Goal: Task Accomplishment & Management: Complete application form

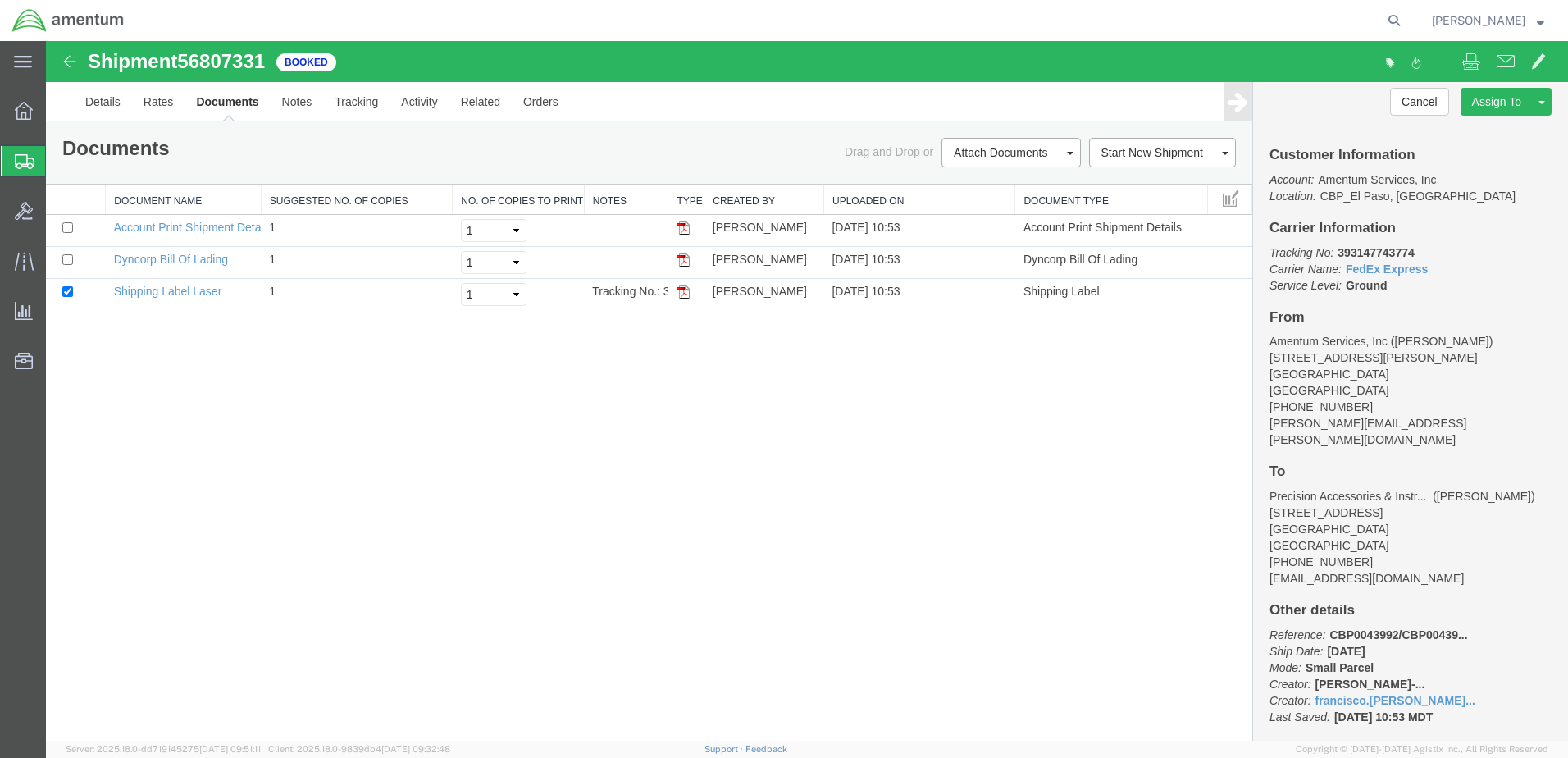
click at [0, 0] on span "Create Shipment" at bounding box center [0, 0] width 0 height 0
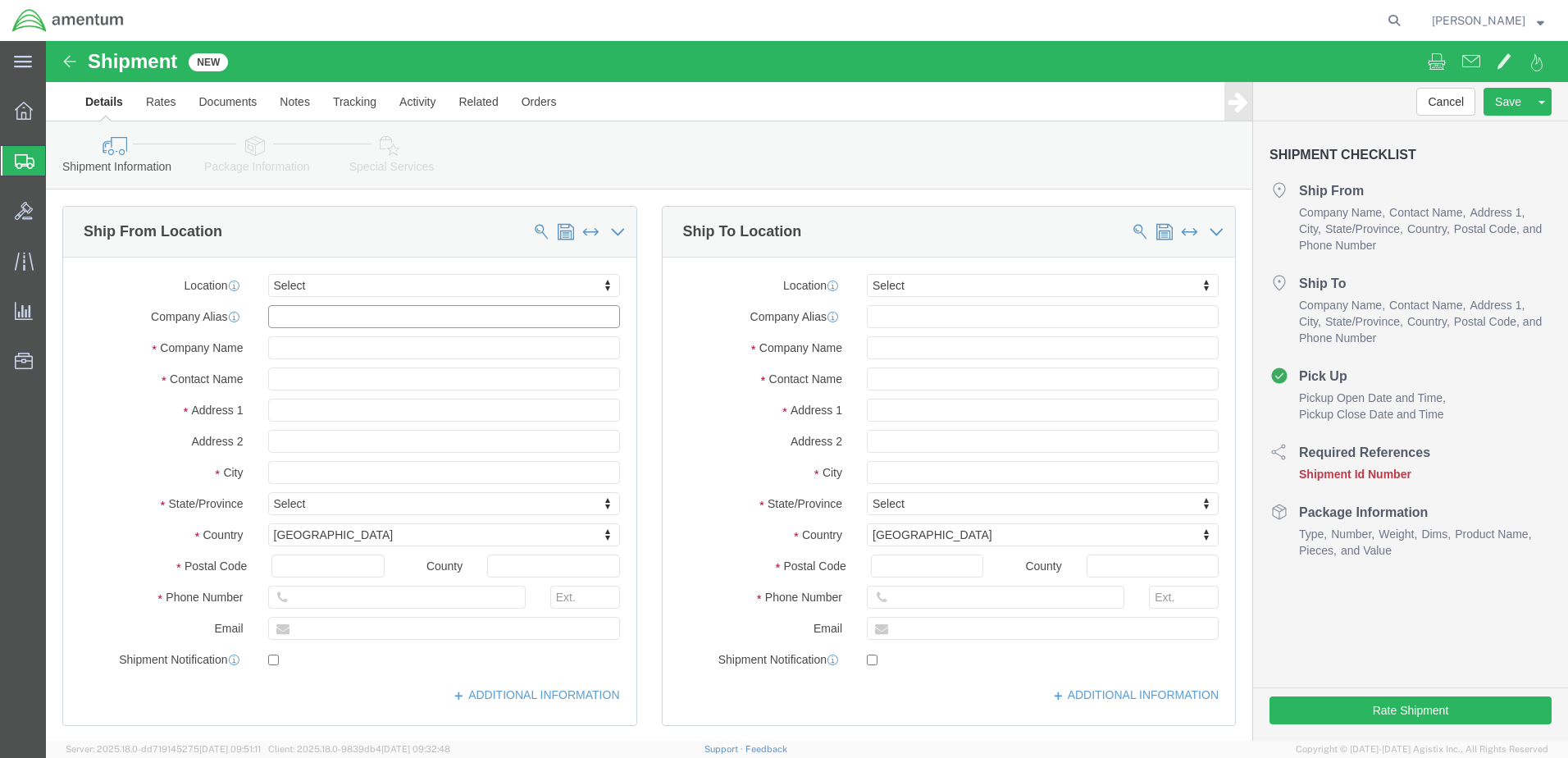
click input "text"
type input "e"
type input "efo"
select select "49831"
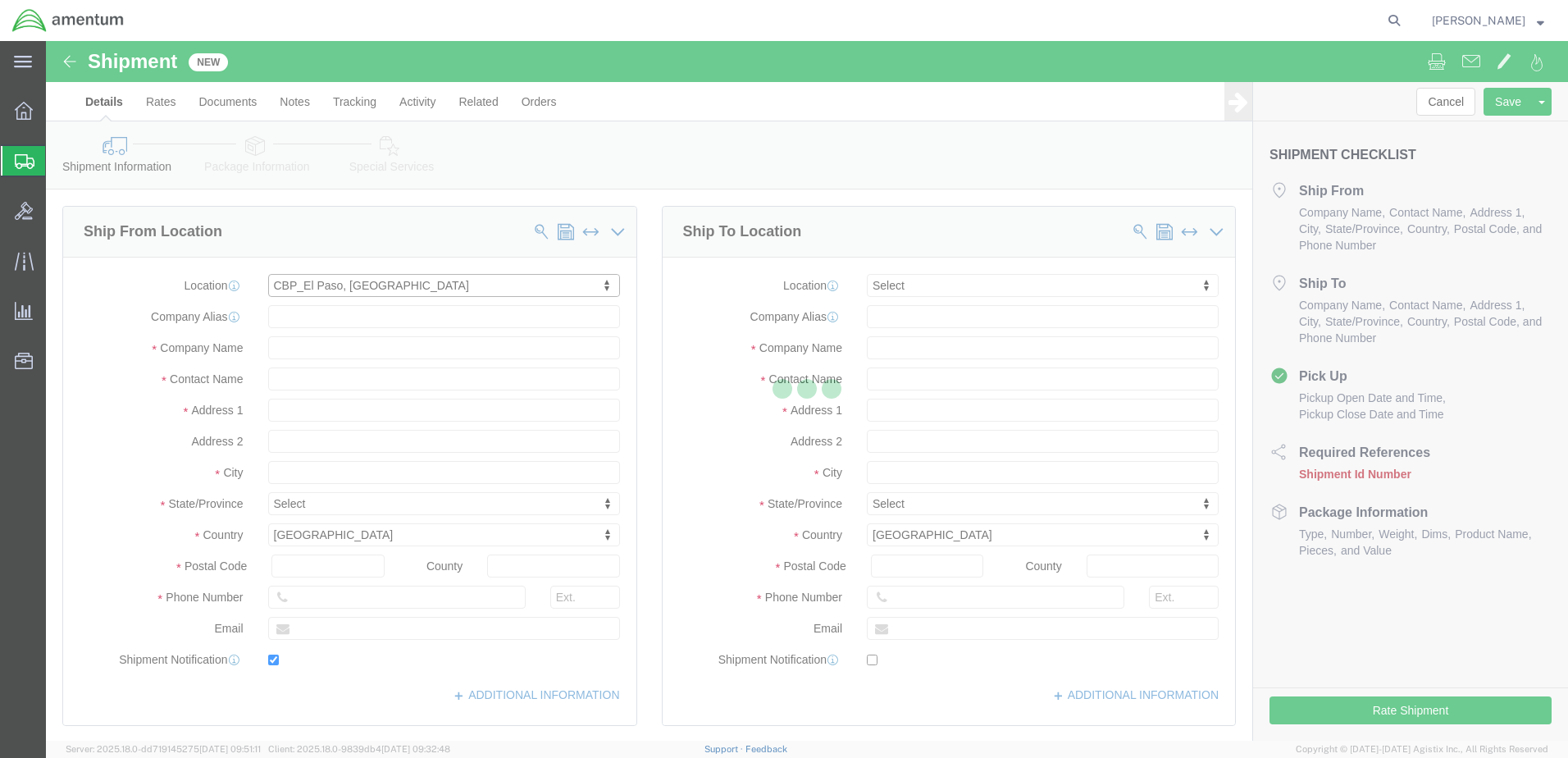
type input "[STREET_ADDRESS][PERSON_NAME]"
type input "79906"
type input "[PHONE_NUMBER]"
type input "[PERSON_NAME][EMAIL_ADDRESS][PERSON_NAME][DOMAIN_NAME]"
checkbox input "true"
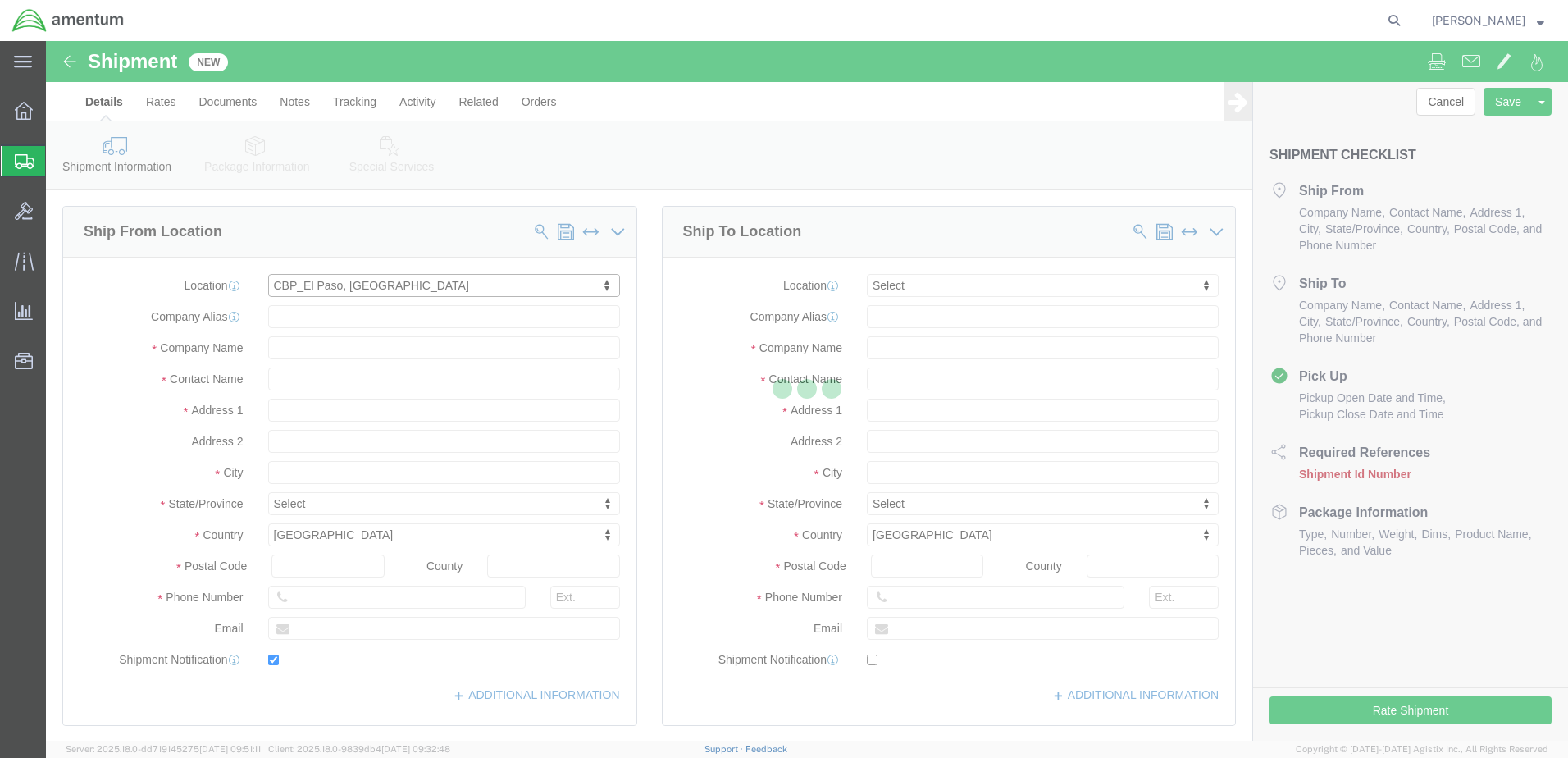
type input "Amentum Services, Inc"
type input "[PERSON_NAME]"
type input "[GEOGRAPHIC_DATA]"
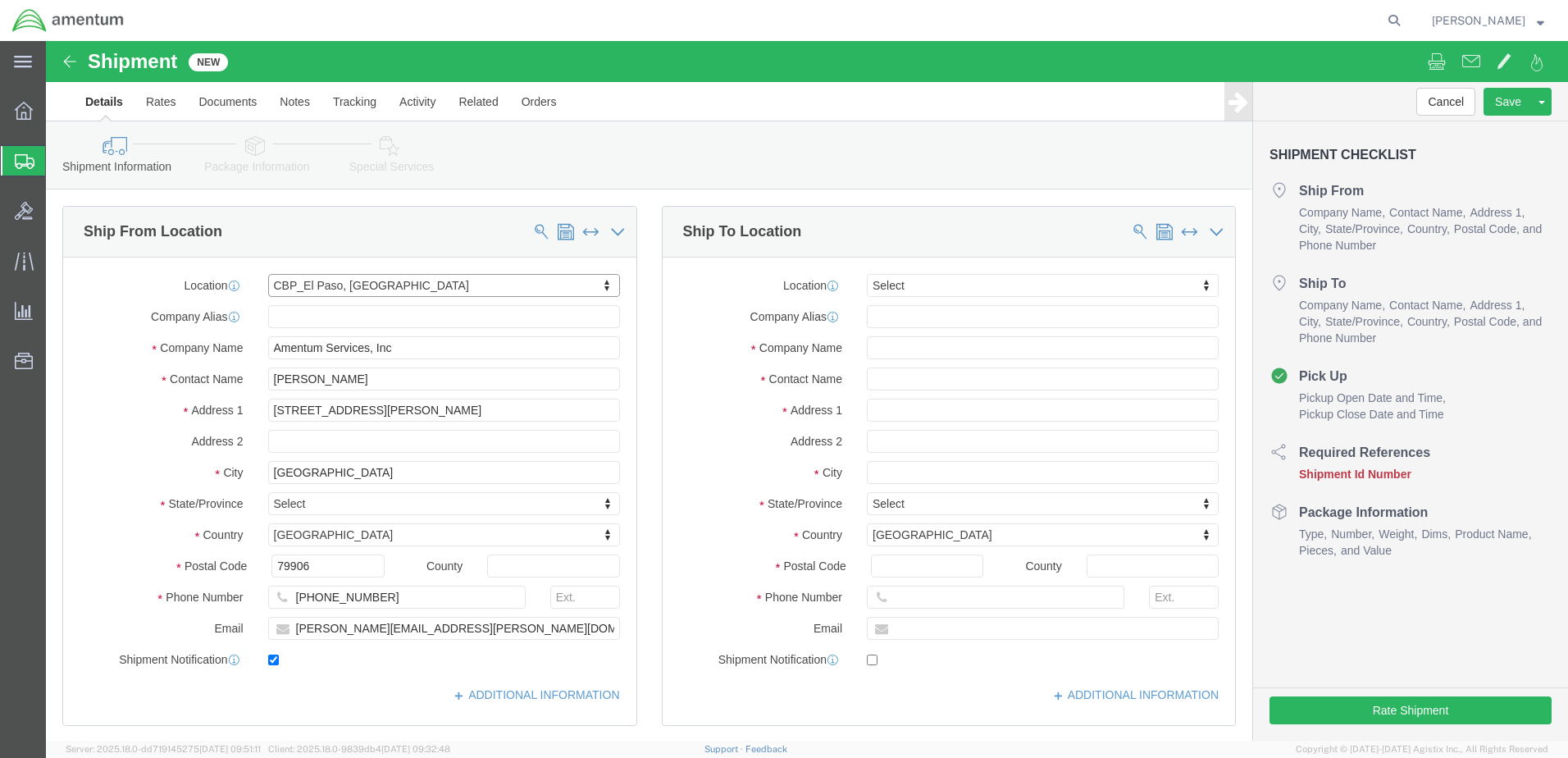
select select "[GEOGRAPHIC_DATA]"
click input "text"
type input "Golbal Aviation"
click input "text"
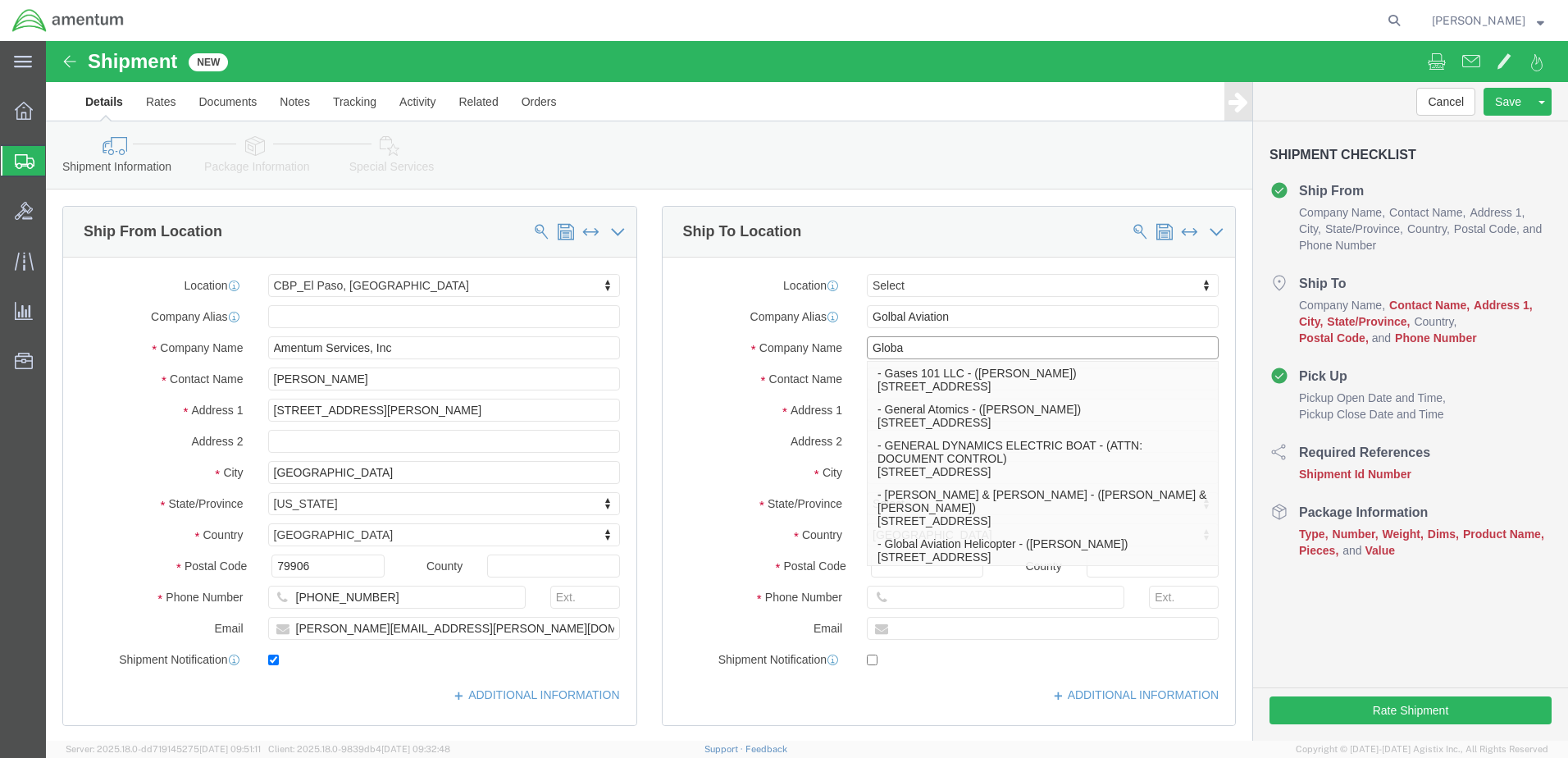
type input "Global"
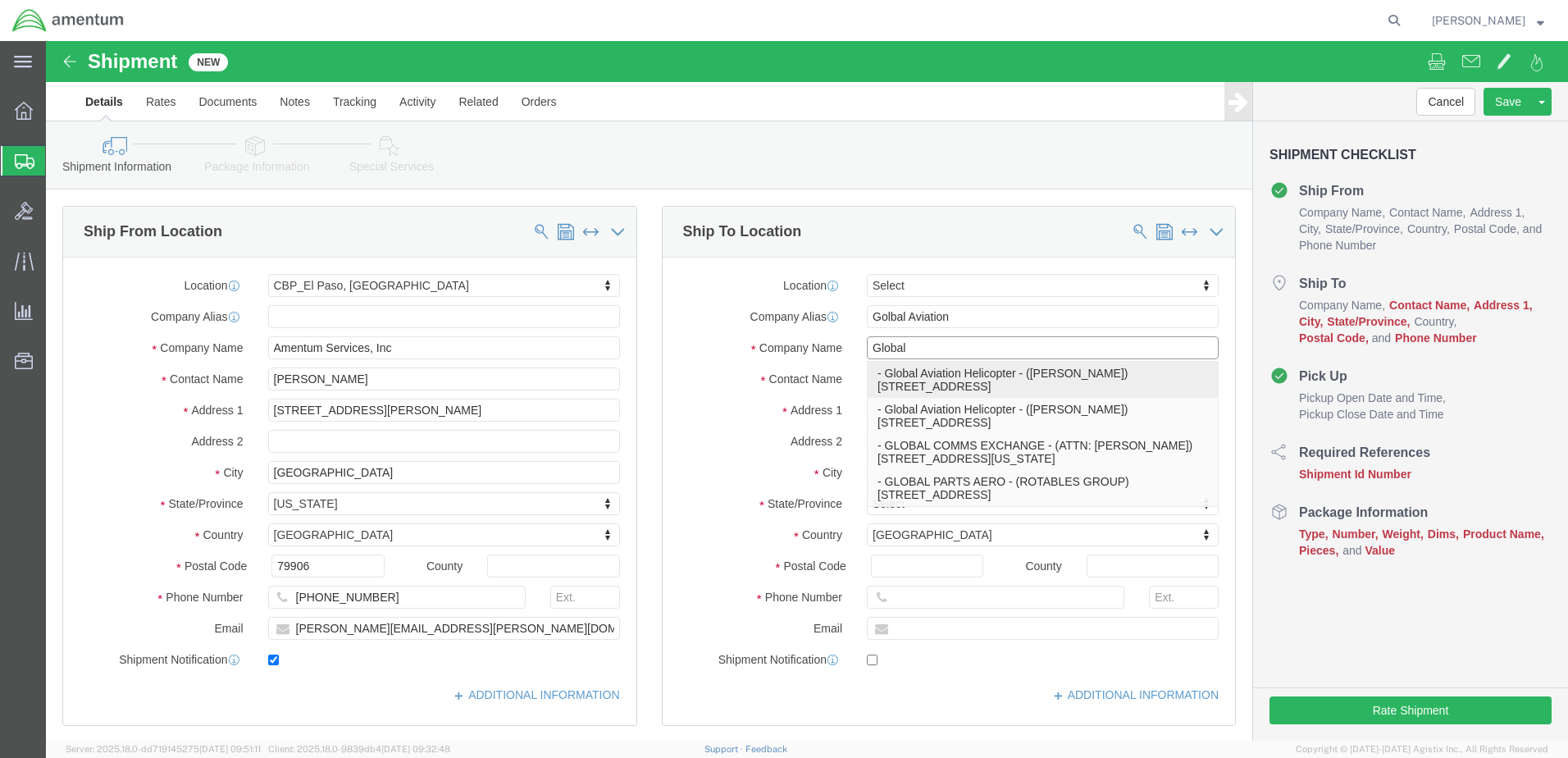
click p "- Global Aviation Helicopter - ([PERSON_NAME]) [STREET_ADDRESS]"
type input "[STREET_ADDRESS]"
type input "30092"
type input "Global Aviation Helicopter"
type input "[PERSON_NAME]"
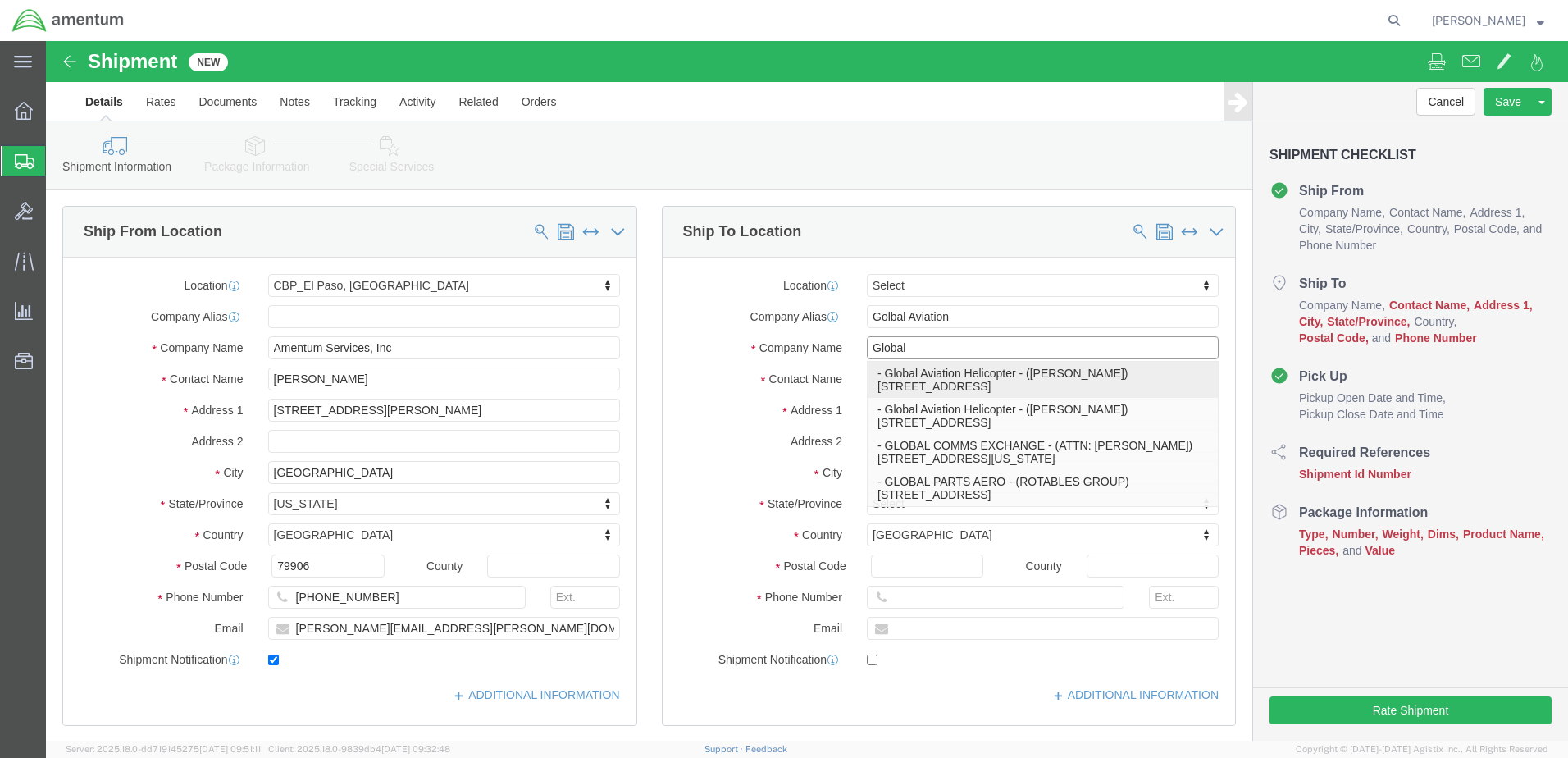
type input "Norcross"
select select "GA"
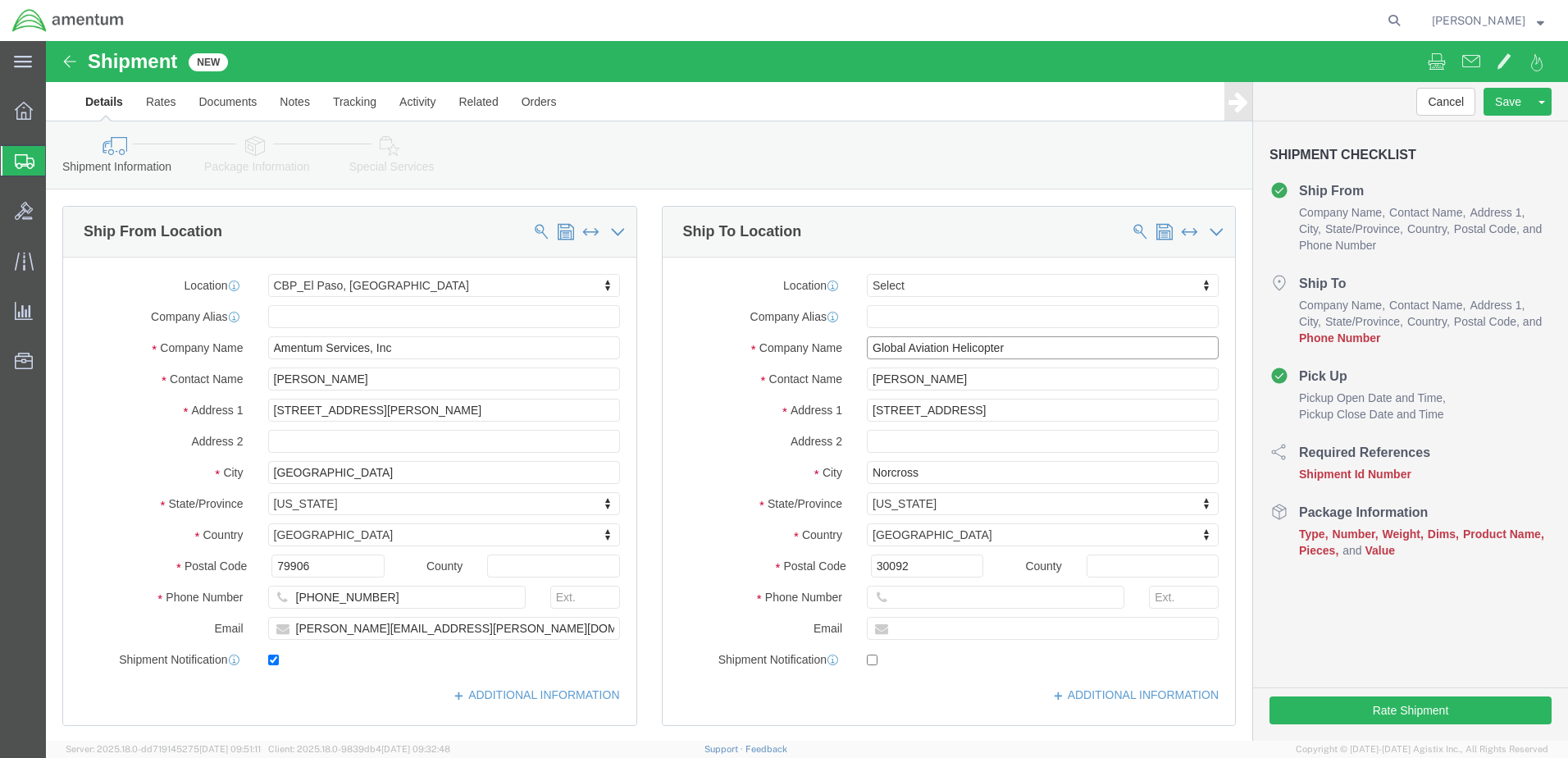
type input "Global Aviation Helicopter"
click input "text"
paste input "[EMAIL_ADDRESS][DOMAIN_NAME]"
type input "[EMAIL_ADDRESS][DOMAIN_NAME]"
checkbox input "true"
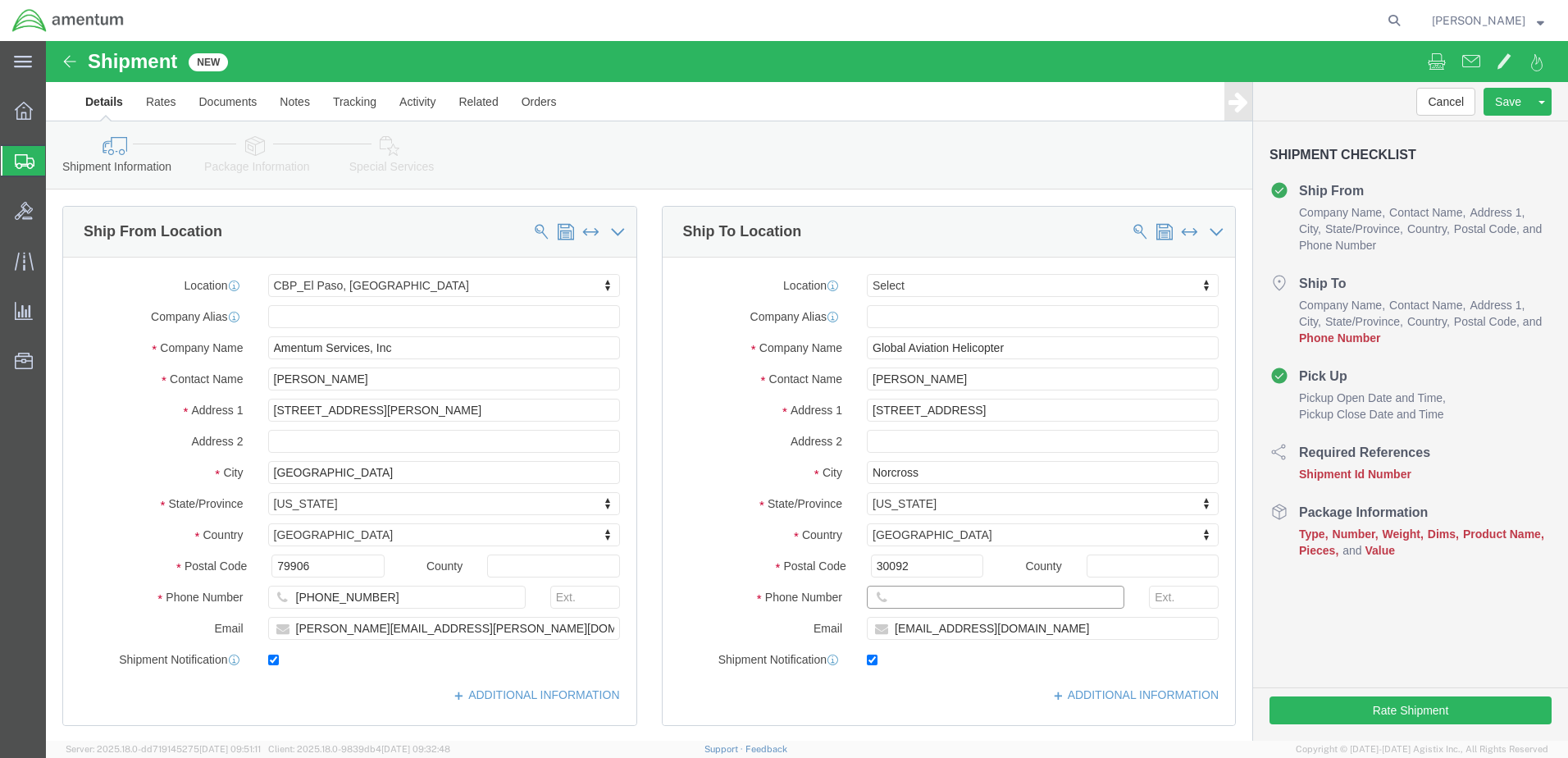
click input "text"
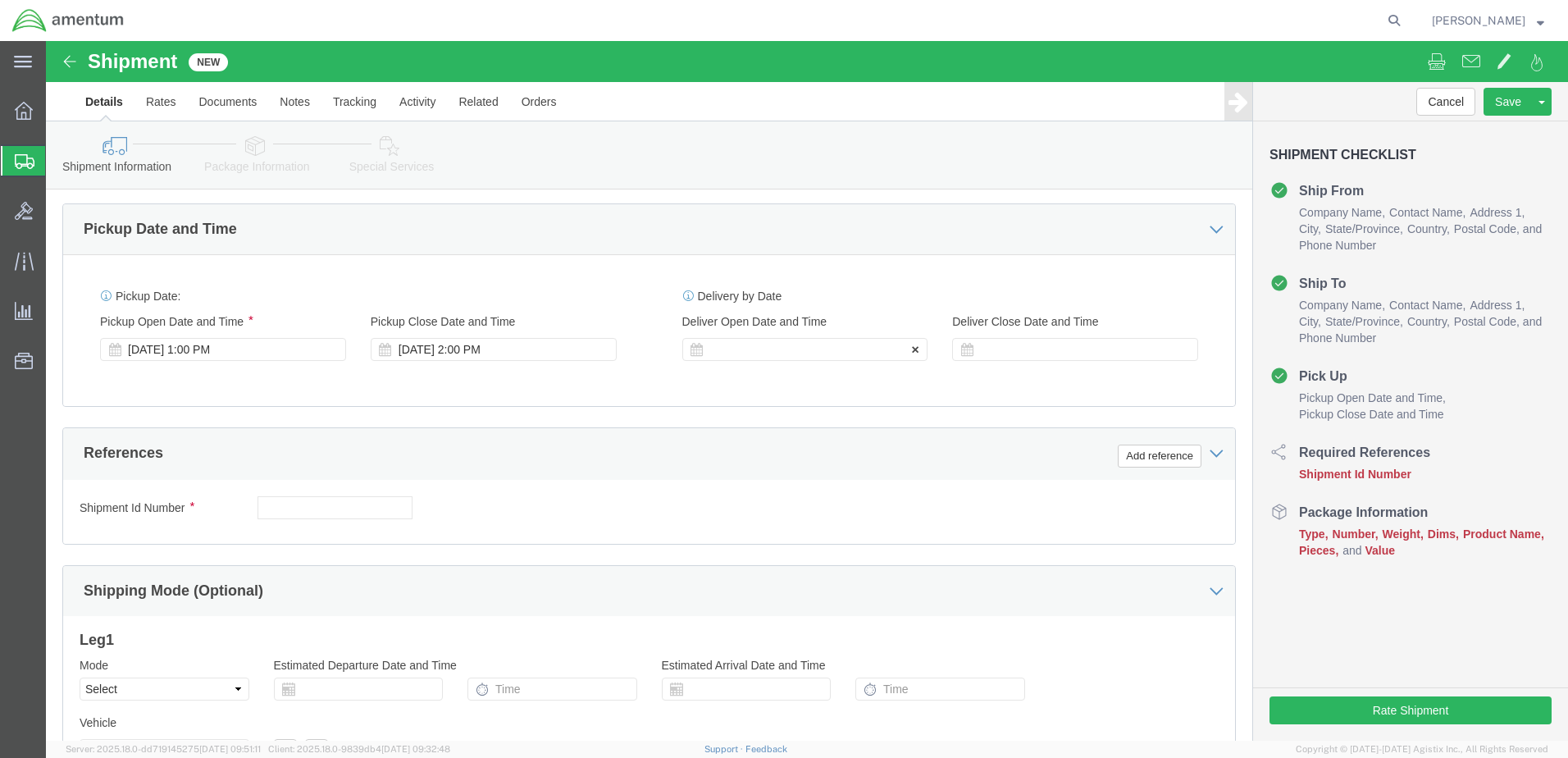
scroll to position [574, 0]
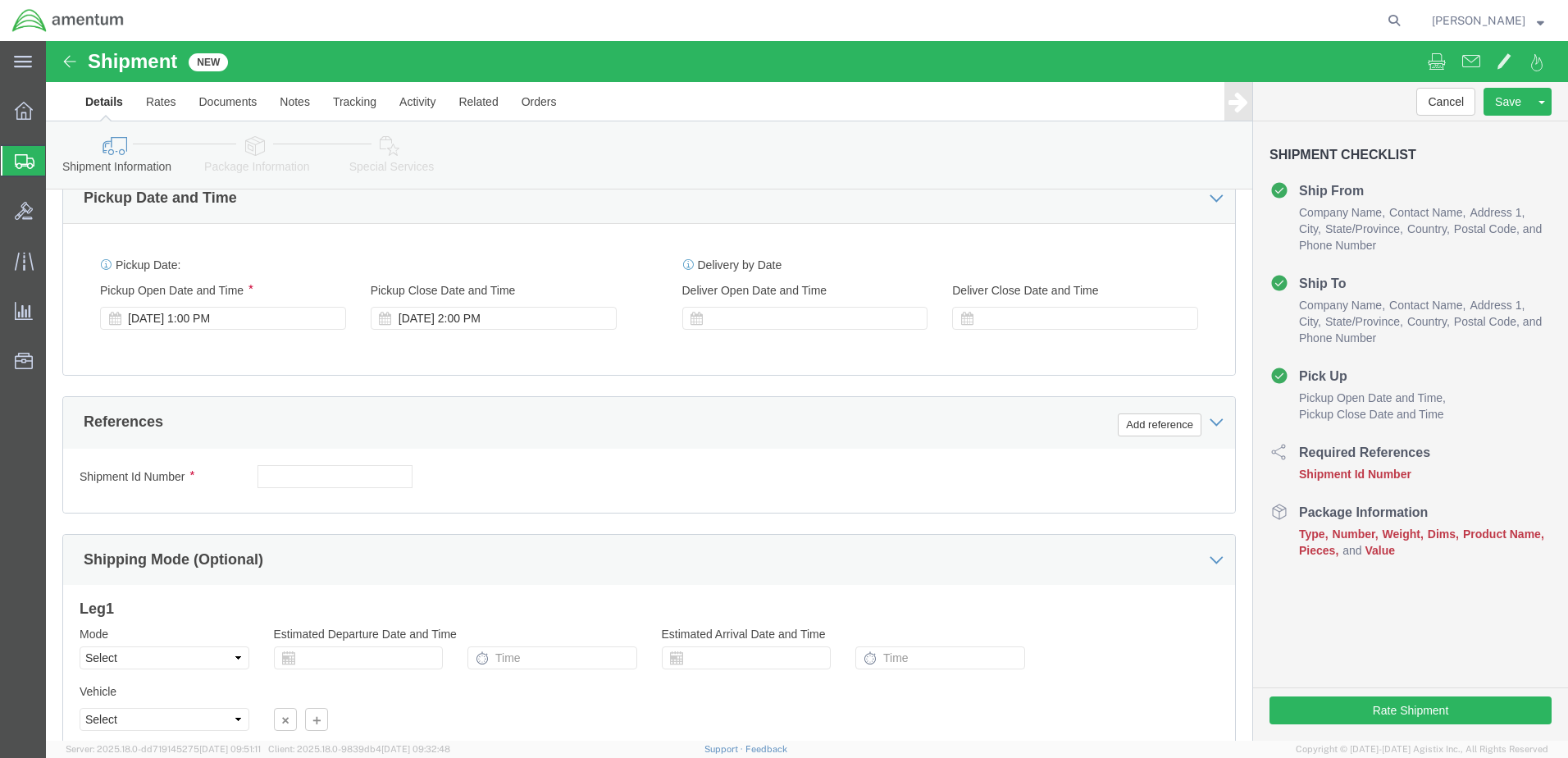
type input "[PHONE_NUMBER]"
click div "Shipment Id Number Select Account Type Activity ID Airline Appointment Number A…"
click input "text"
click button "Add reference"
click select "Select Account Type Activity ID Airline Appointment Number ASN Batch Request # …"
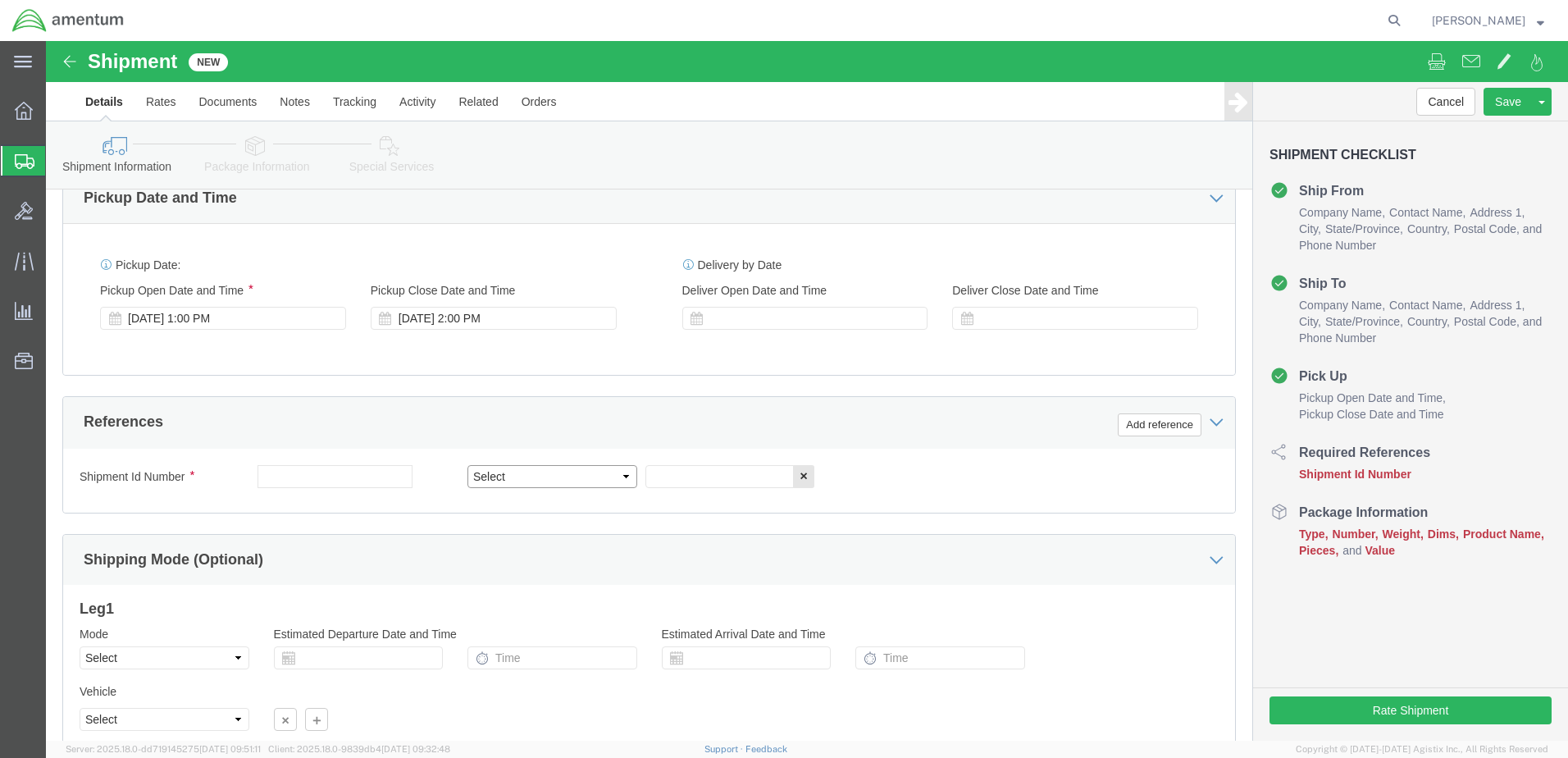
select select "PROJNUM"
click select "Select Account Type Activity ID Airline Appointment Number ASN Batch Request # …"
click input "text"
type input "6118.03.03.2219.000.NLS.0000"
click button "Add reference"
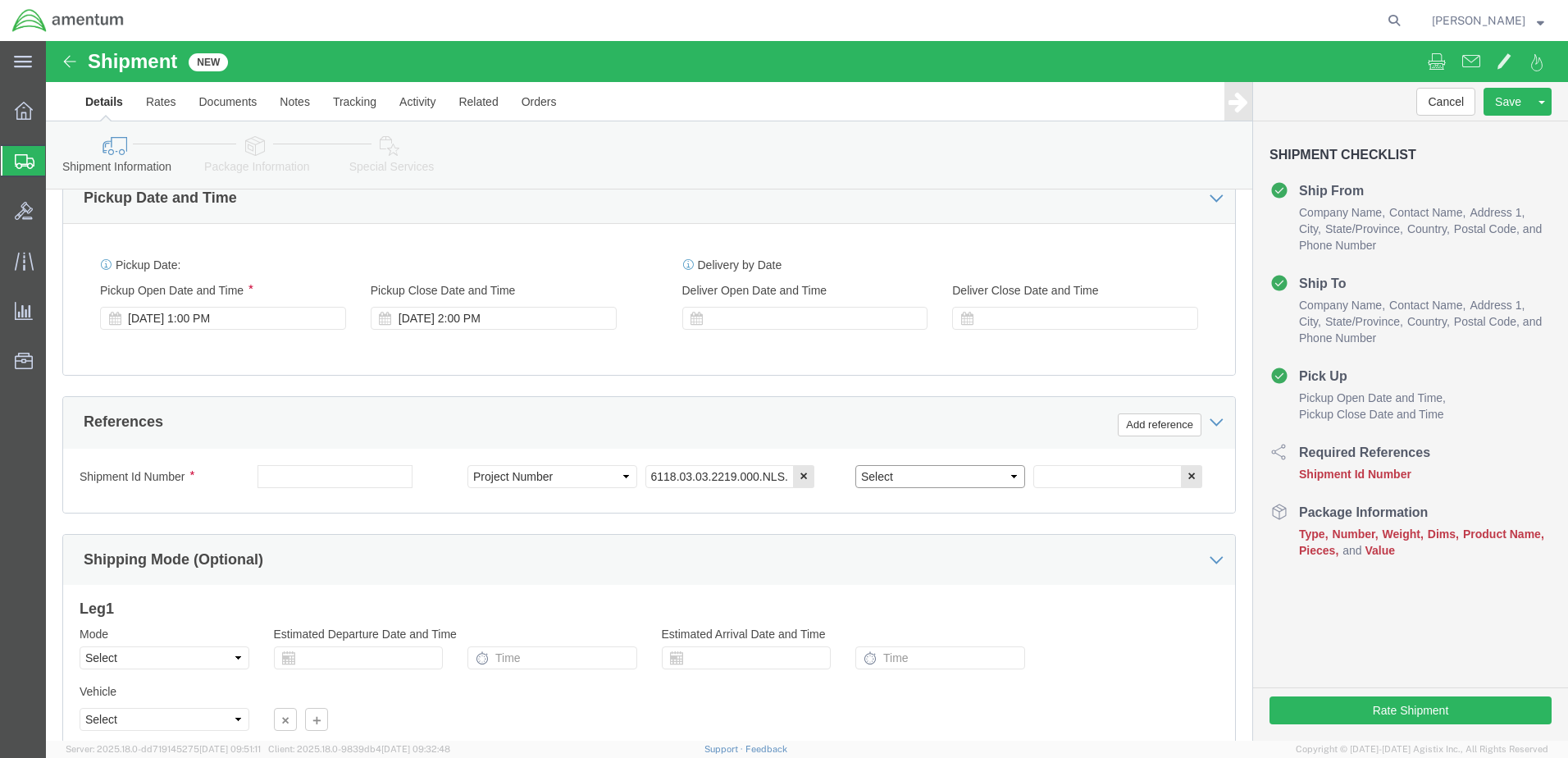
click select "Select Account Type Activity ID Airline Appointment Number ASN Batch Request # …"
select select "DEPT"
click select "Select Account Type Activity ID Airline Appointment Number ASN Batch Request # …"
click input "text"
type input "c"
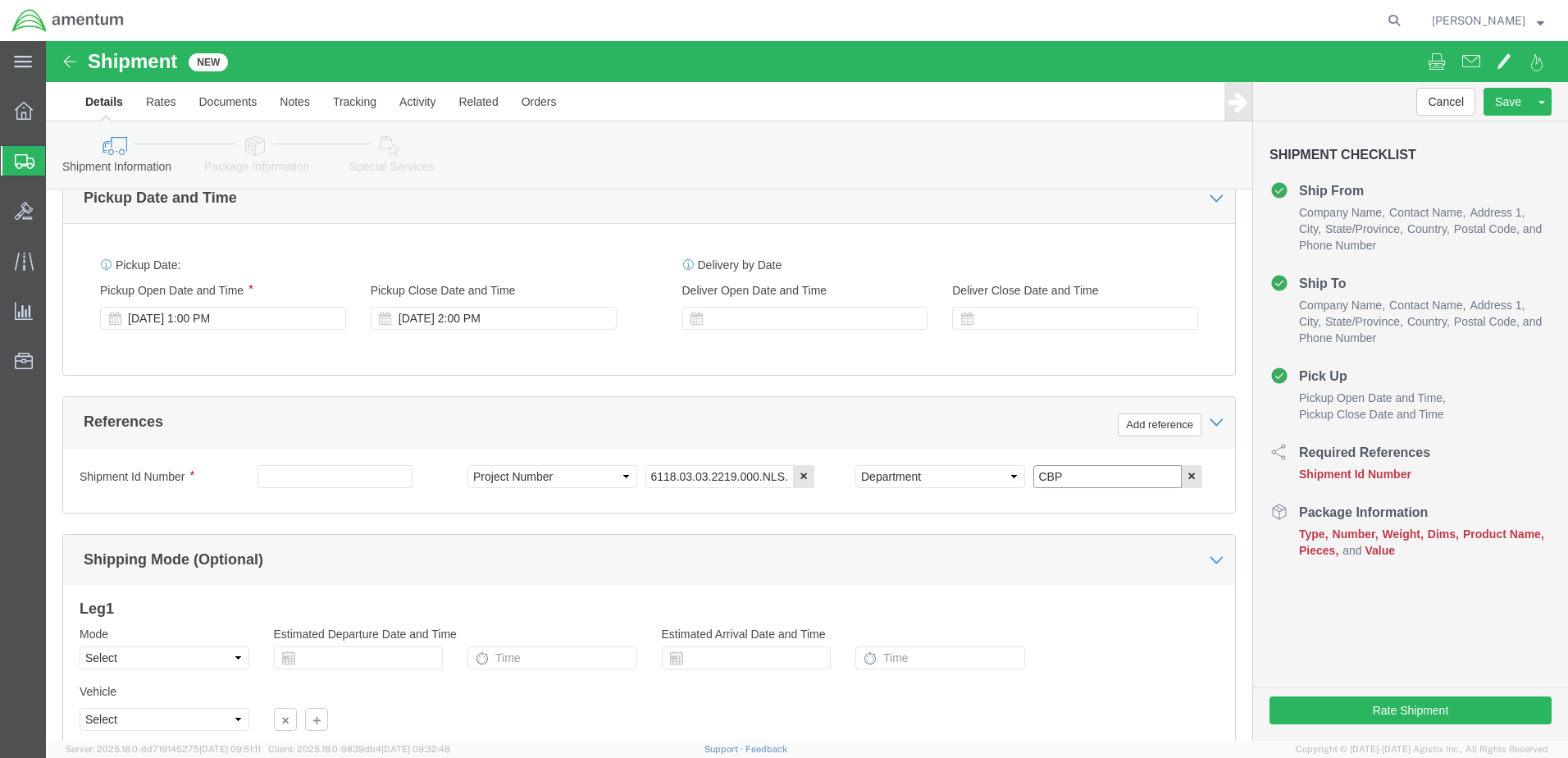
type input "CBP"
click input "text"
click input "CBP0043987/CBP43989"
type input "CBP0043987/CBP0043989"
click button "Add reference"
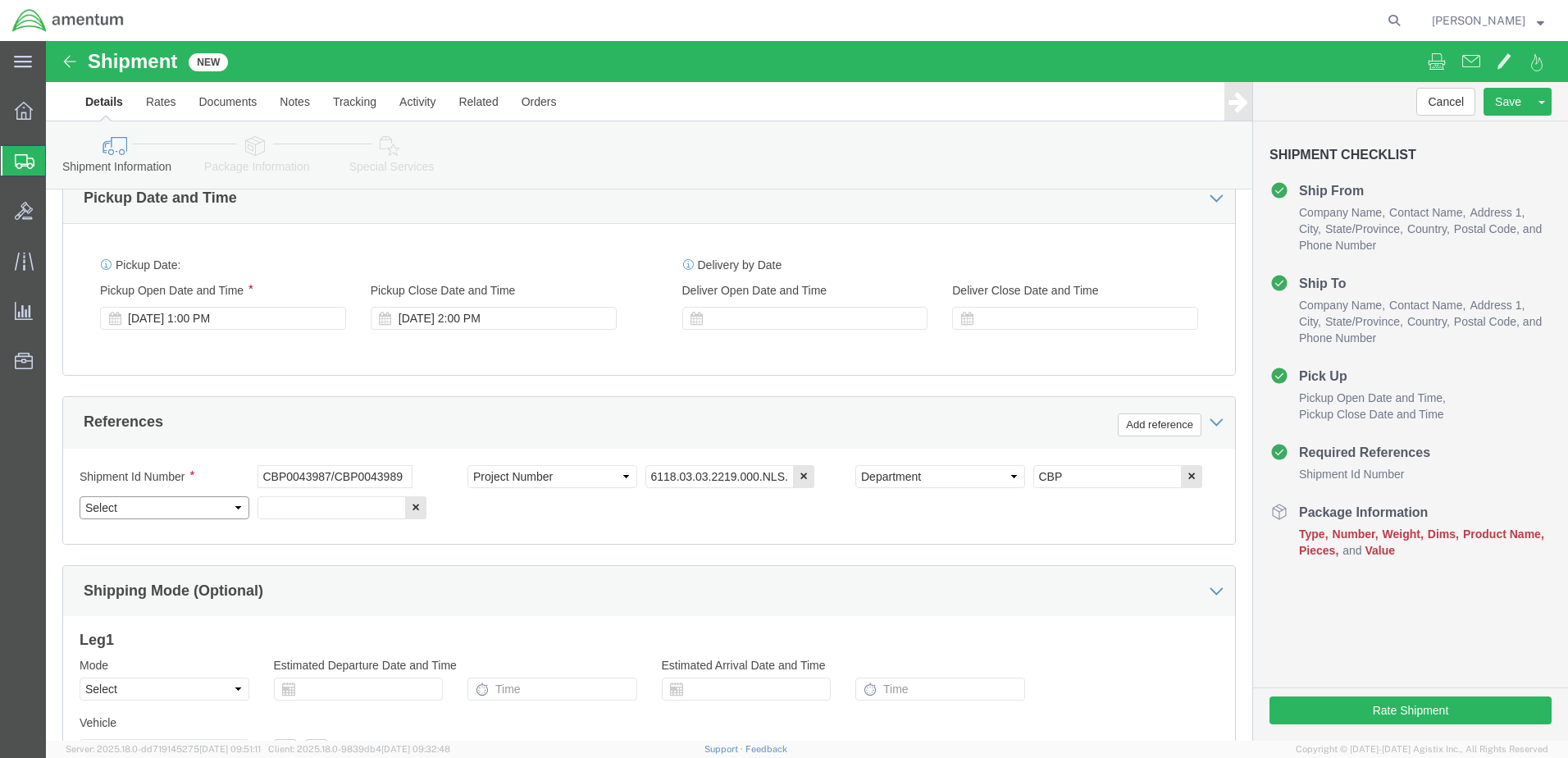
click select "Select Account Type Activity ID Airline Appointment Number ASN Batch Request # …"
select select "CUSTREF"
click select "Select Account Type Activity ID Airline Appointment Number ASN Batch Request # …"
click input "text"
click input "CBP0043998"
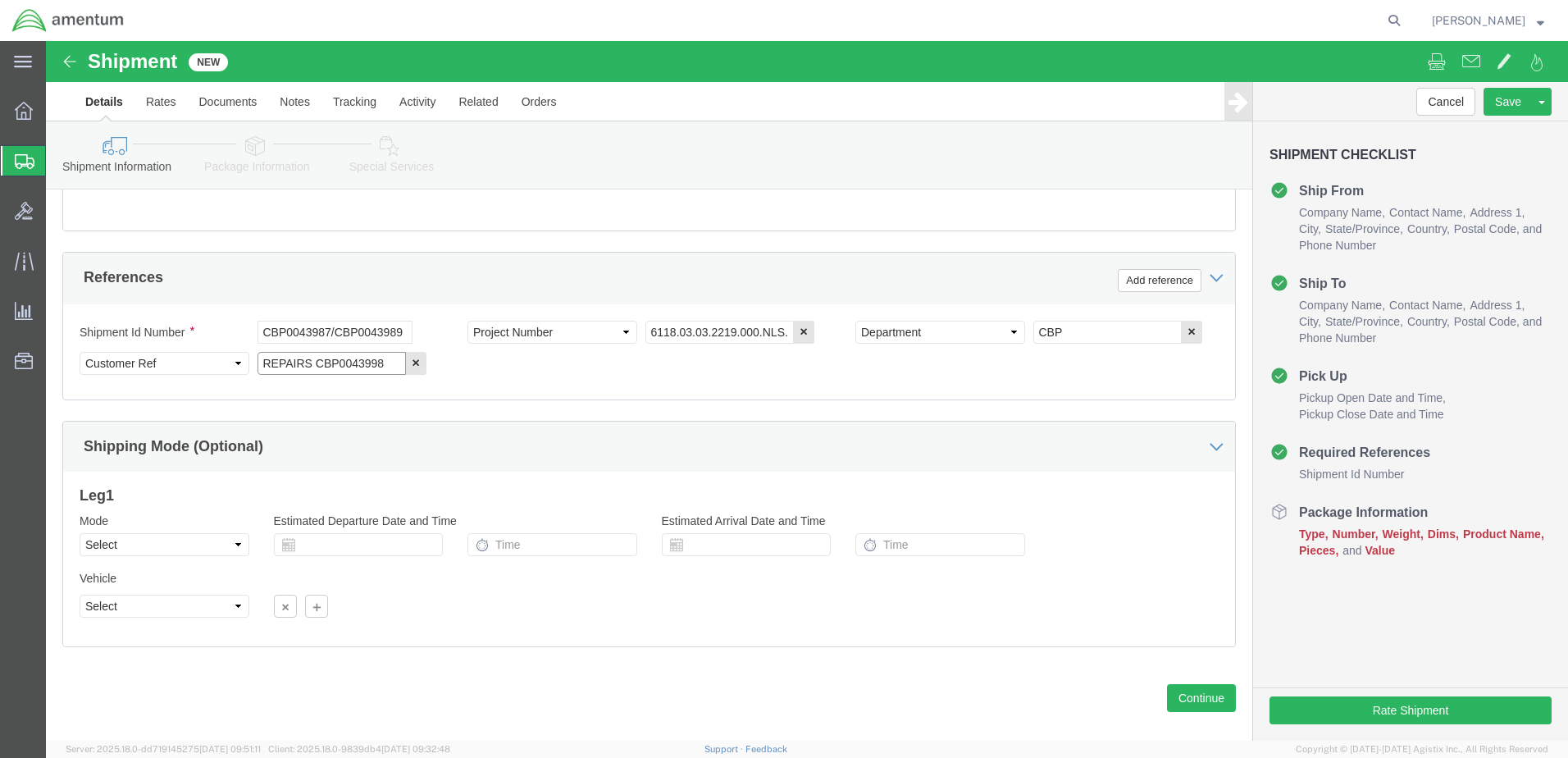
scroll to position [740, 0]
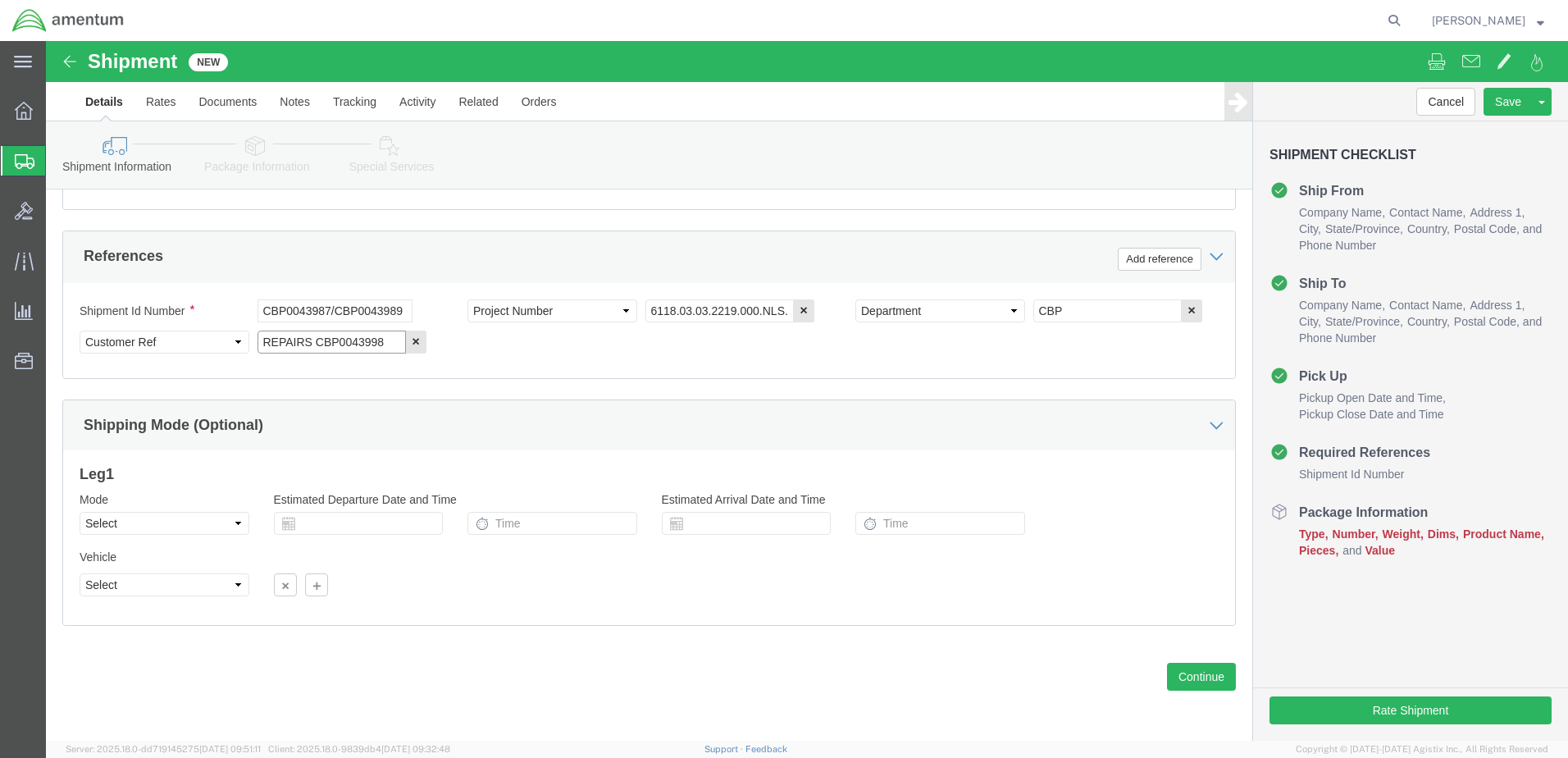
type input "REPAIRS CBP0043998"
click select "Select Air Less than Truckload Multi-Leg Ocean Freight Rail Small Parcel Truckl…"
click div "Vehicle Select Size Select Container Number Owner Select Shipper Vessel"
click select "Select Air Less than Truckload Multi-Leg Ocean Freight Rail Small Parcel Truckl…"
select select "SMAL"
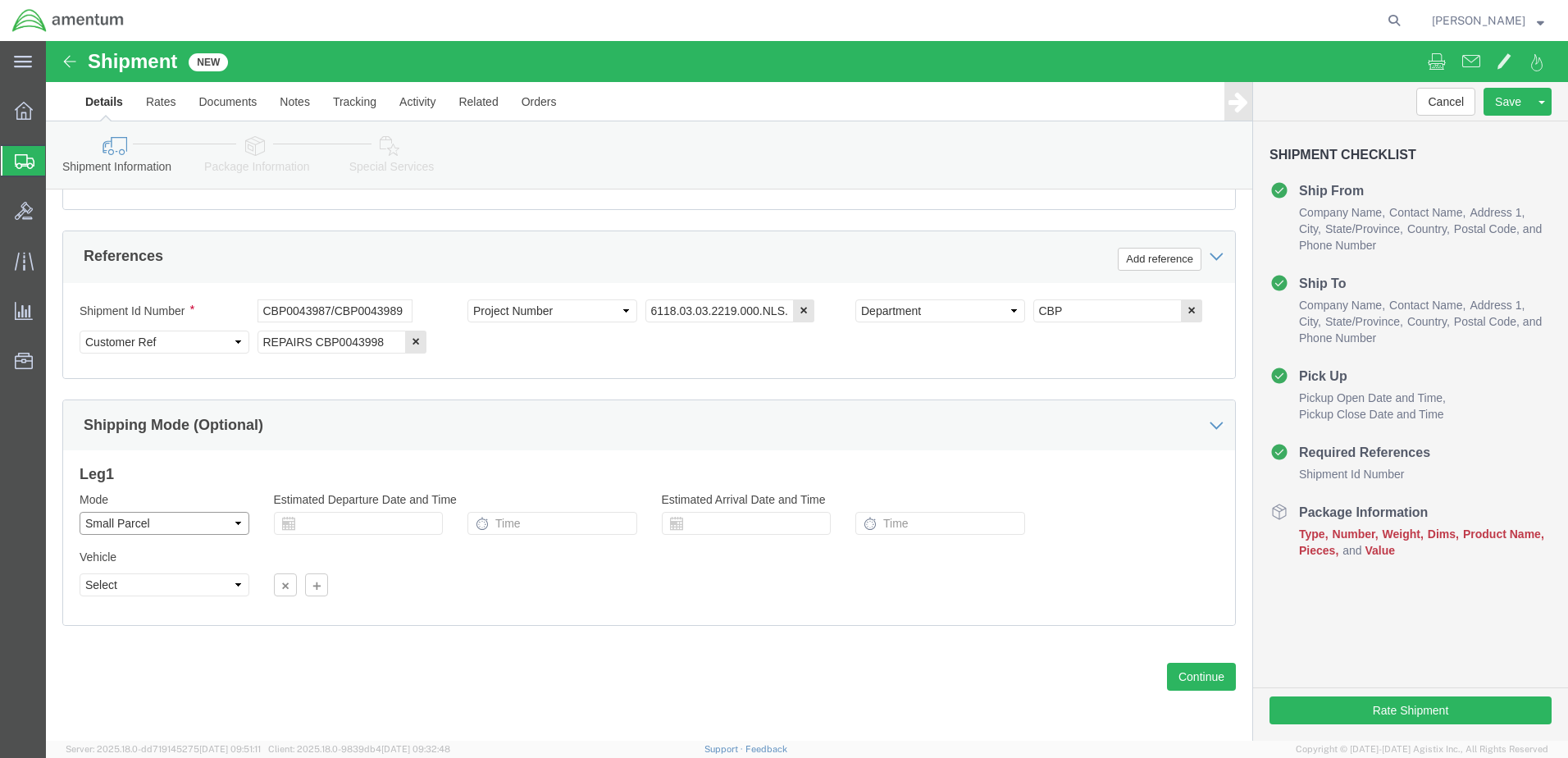
click select "Select Air Less than Truckload Multi-Leg Ocean Freight Rail Small Parcel Truckl…"
click div
click button "Continue"
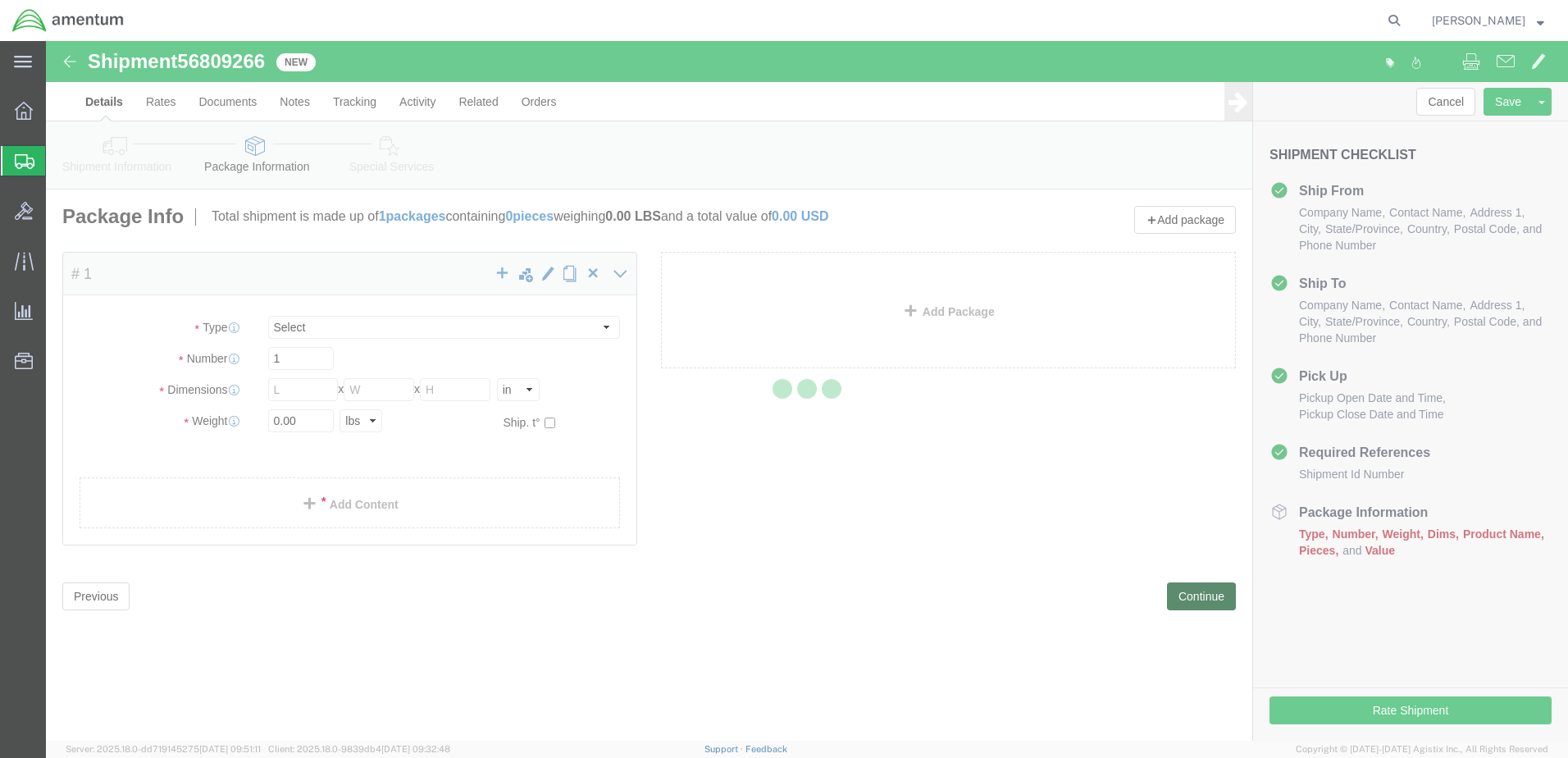
select select "YRPK"
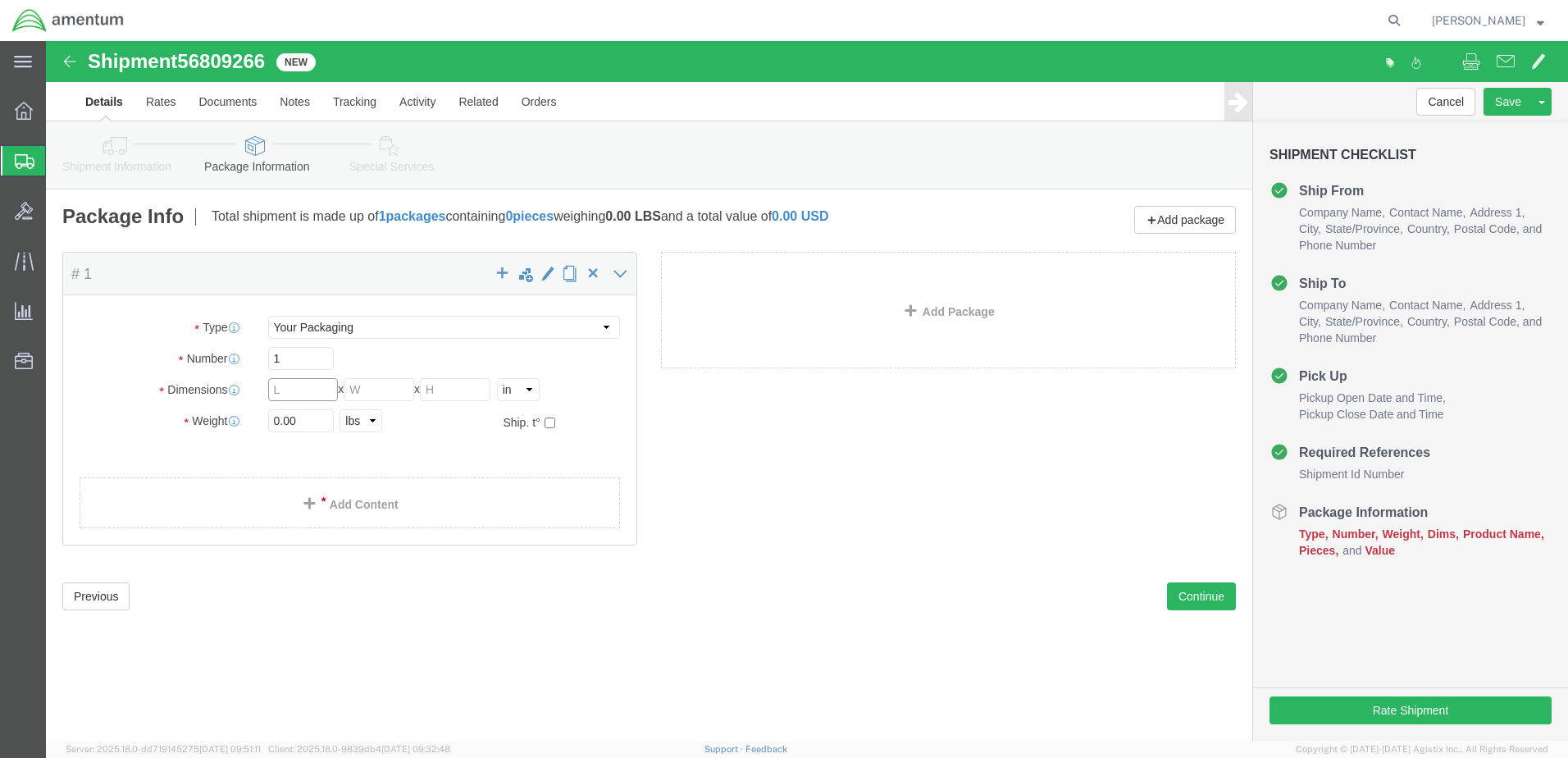
click input "text"
type input "10"
drag, startPoint x: 226, startPoint y: 382, endPoint x: 164, endPoint y: 372, distance: 62.8
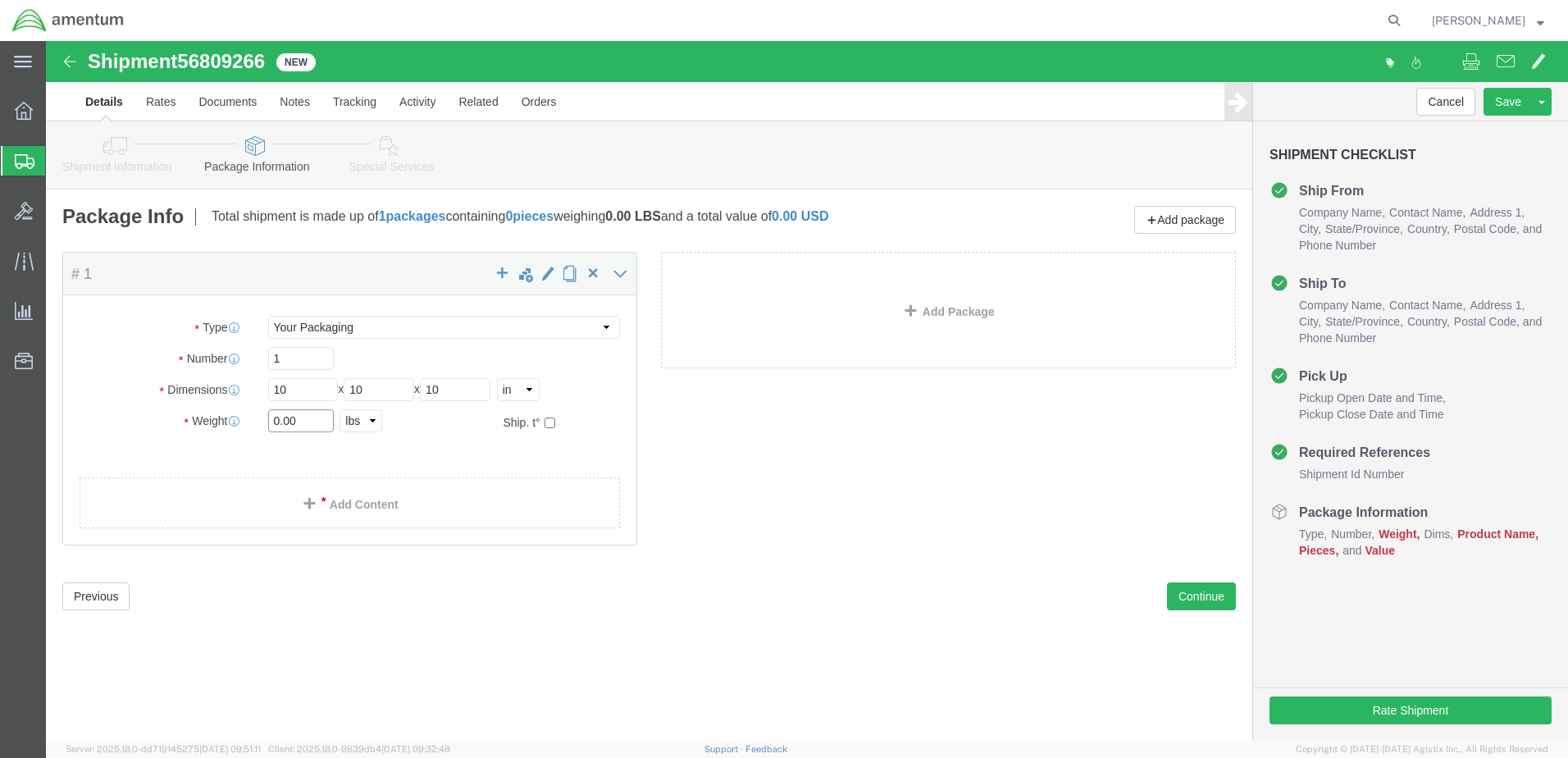
click div "Weight Total weight of packages in pounds or kilograms 0.00 Select kgs lbs Ship…"
type input "7"
drag, startPoint x: 641, startPoint y: 375, endPoint x: 607, endPoint y: 371, distance: 34.2
click div "Package Content # 1 x Package Type Select Bale(s) Basket(s) Bolt(s) Bottle(s) B…"
click link "Add Content"
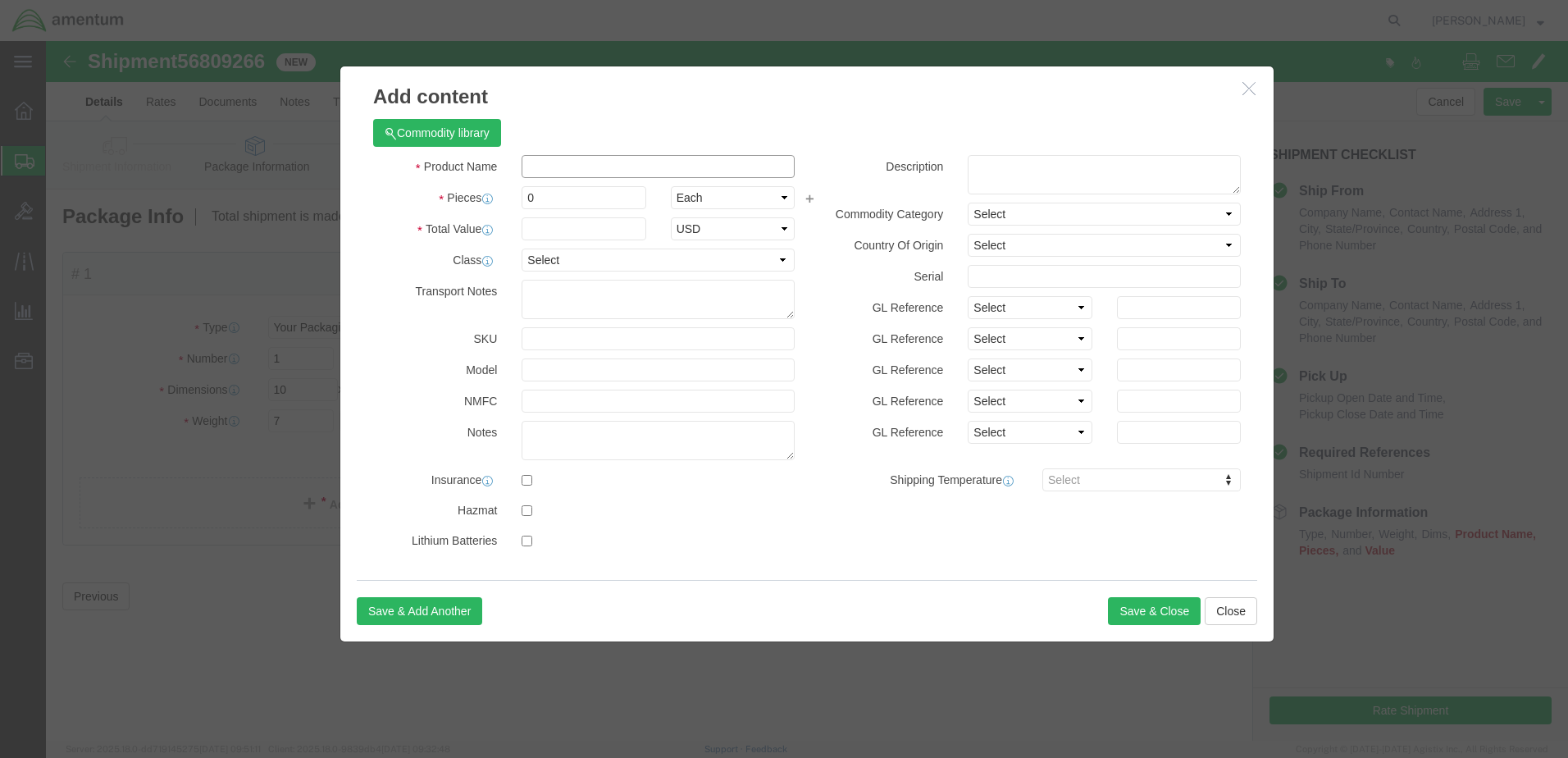
click input "text"
type input "aircraft part - widget"
type input "600"
drag, startPoint x: 593, startPoint y: 122, endPoint x: 465, endPoint y: 124, distance: 128.0
click div "aircraft part - widget"
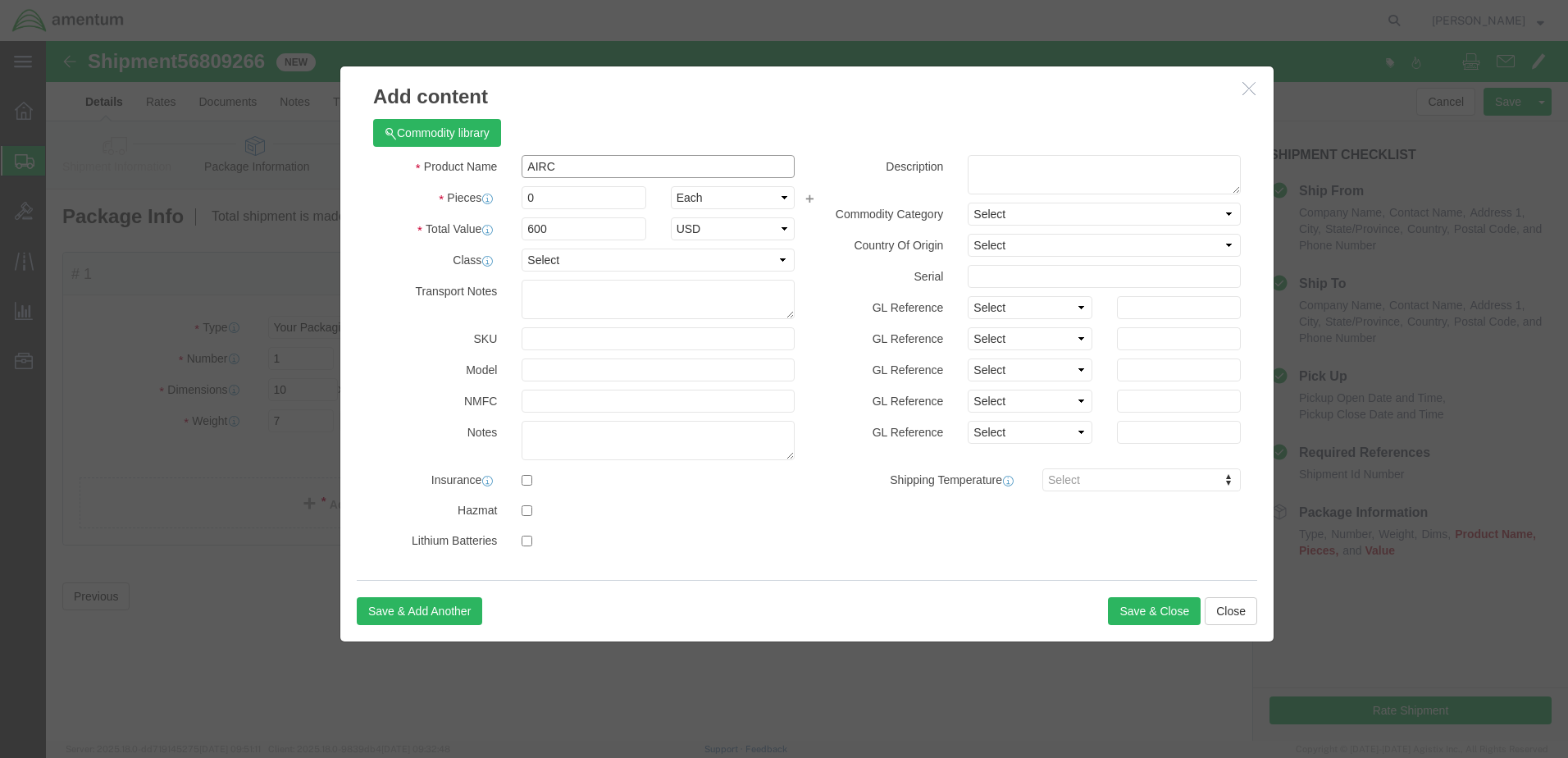
type input "AIRCRAFT PART"
select select "US"
click input "0"
drag, startPoint x: 496, startPoint y: 155, endPoint x: 438, endPoint y: 156, distance: 58.0
click div "Pieces Number of pieces inside all the packages 0 Select Bag Barrels 100Board F…"
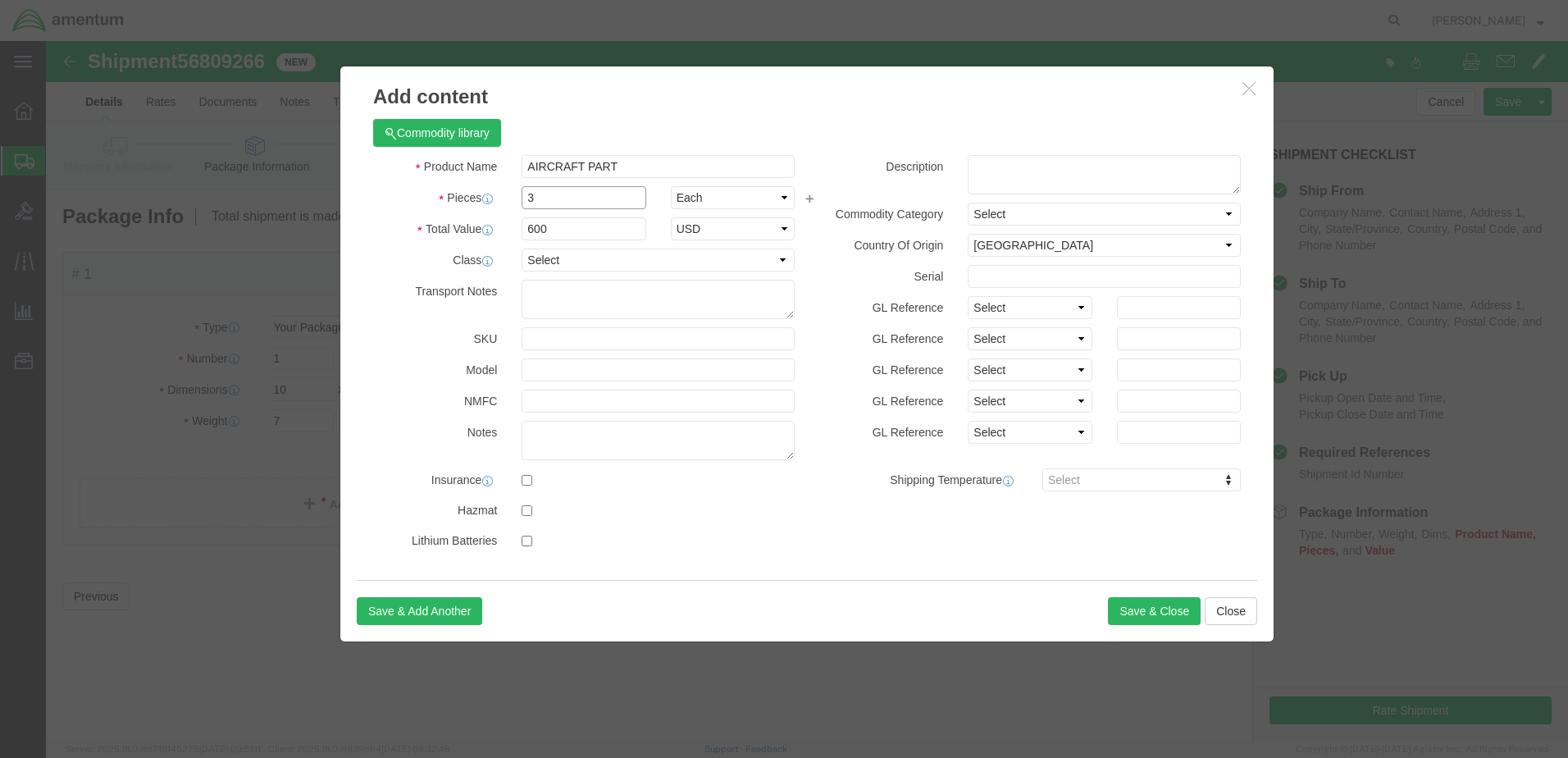
type input "3"
click input "1800"
drag, startPoint x: 517, startPoint y: 187, endPoint x: 450, endPoint y: 189, distance: 67.0
click div "Total Value 1800 Select ADP AED AFN ALL AMD AOA ARS ATS AUD AWG AZN BAM BBD BDT…"
type input "200"
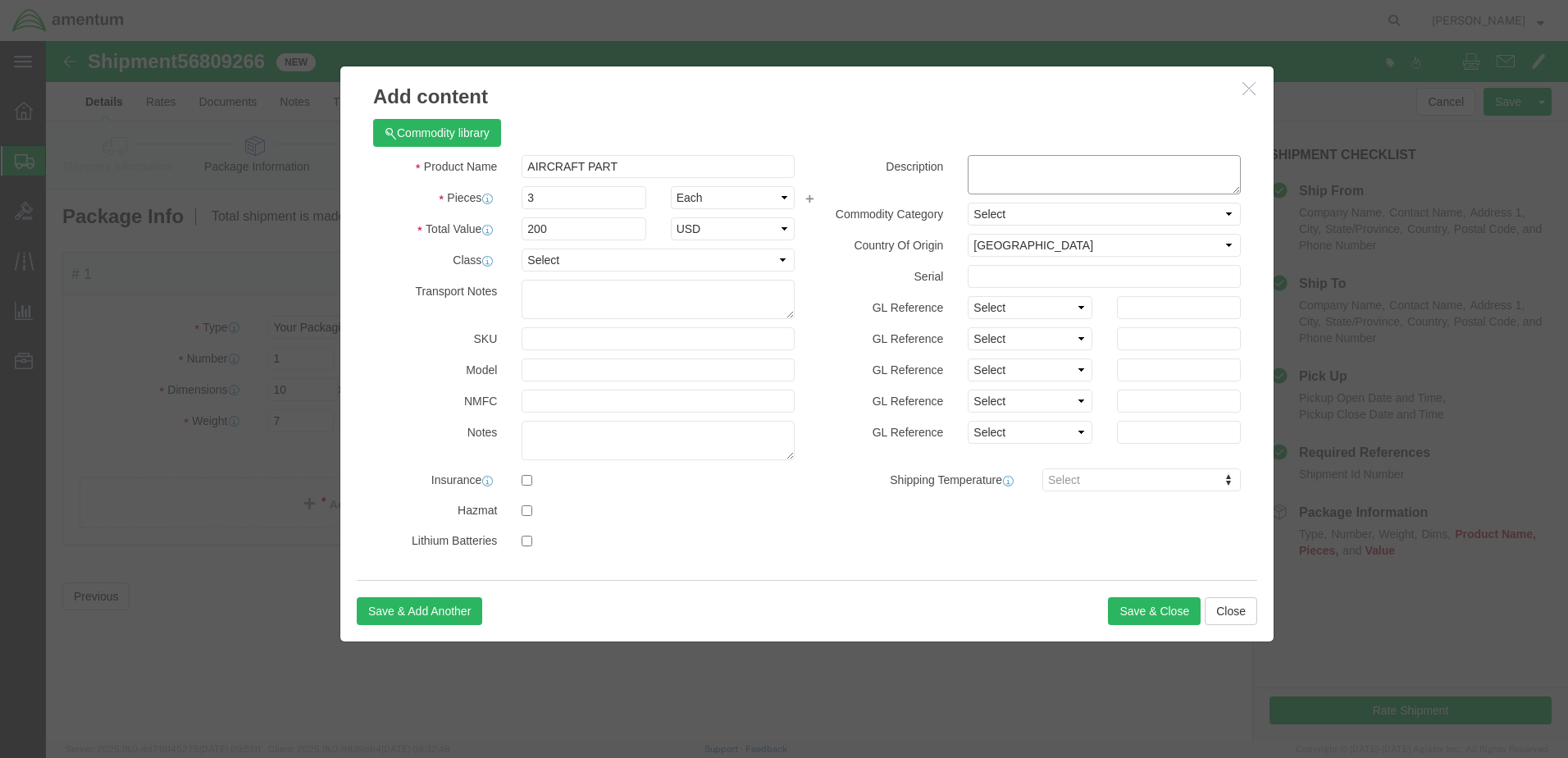
click textarea
click textarea "CBP0043987 CBP0043989 CBP0043998"
click textarea "rEPAIRSCBP0043987 CBP0043989 CBP0043998"
click textarea "REPAIRSCBP0043987 CBP0043989 CBP0043998"
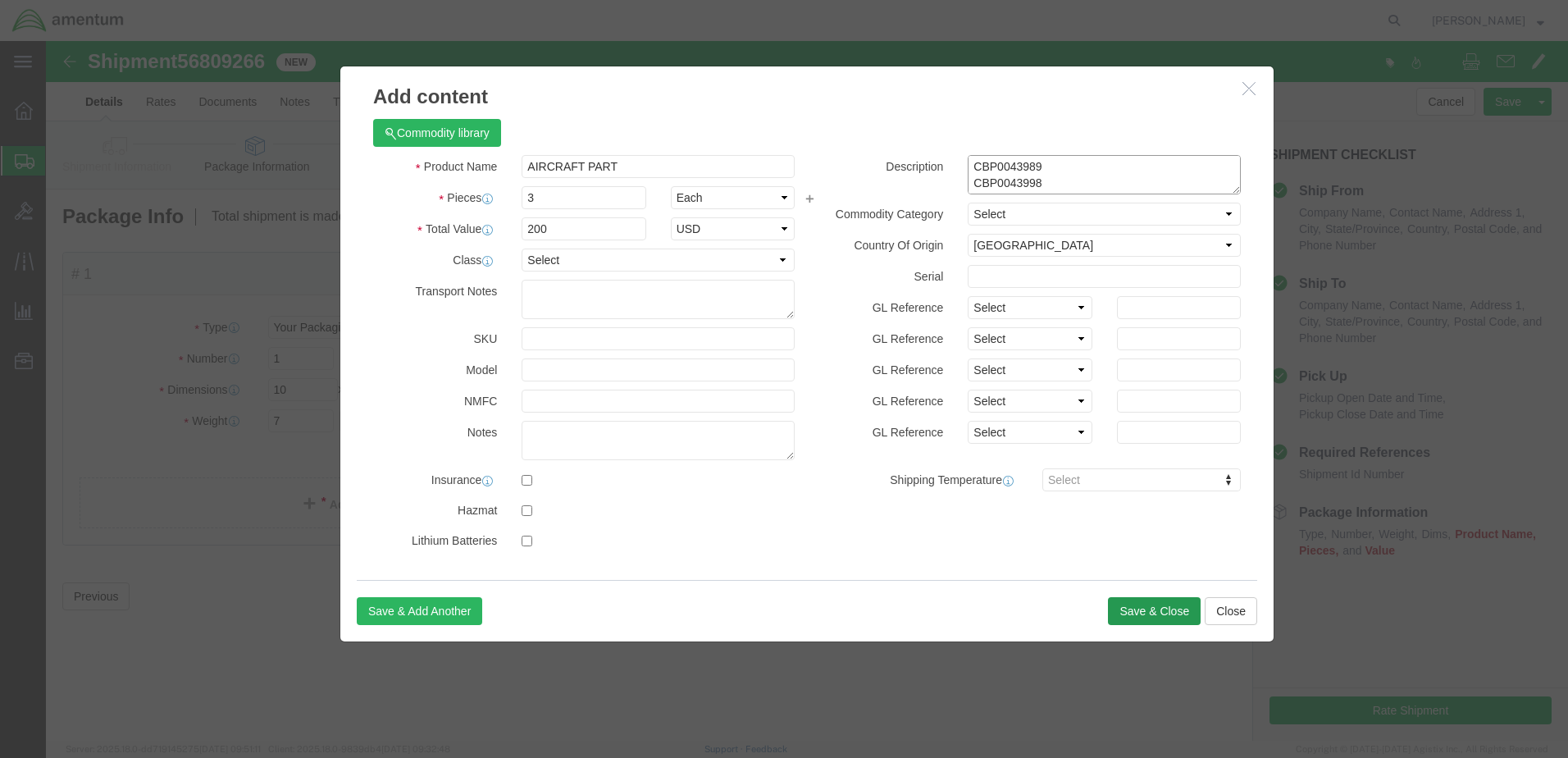
type textarea "REPAIRS CBP0043987 CBP0043989 CBP0043998"
click button "Save & Close"
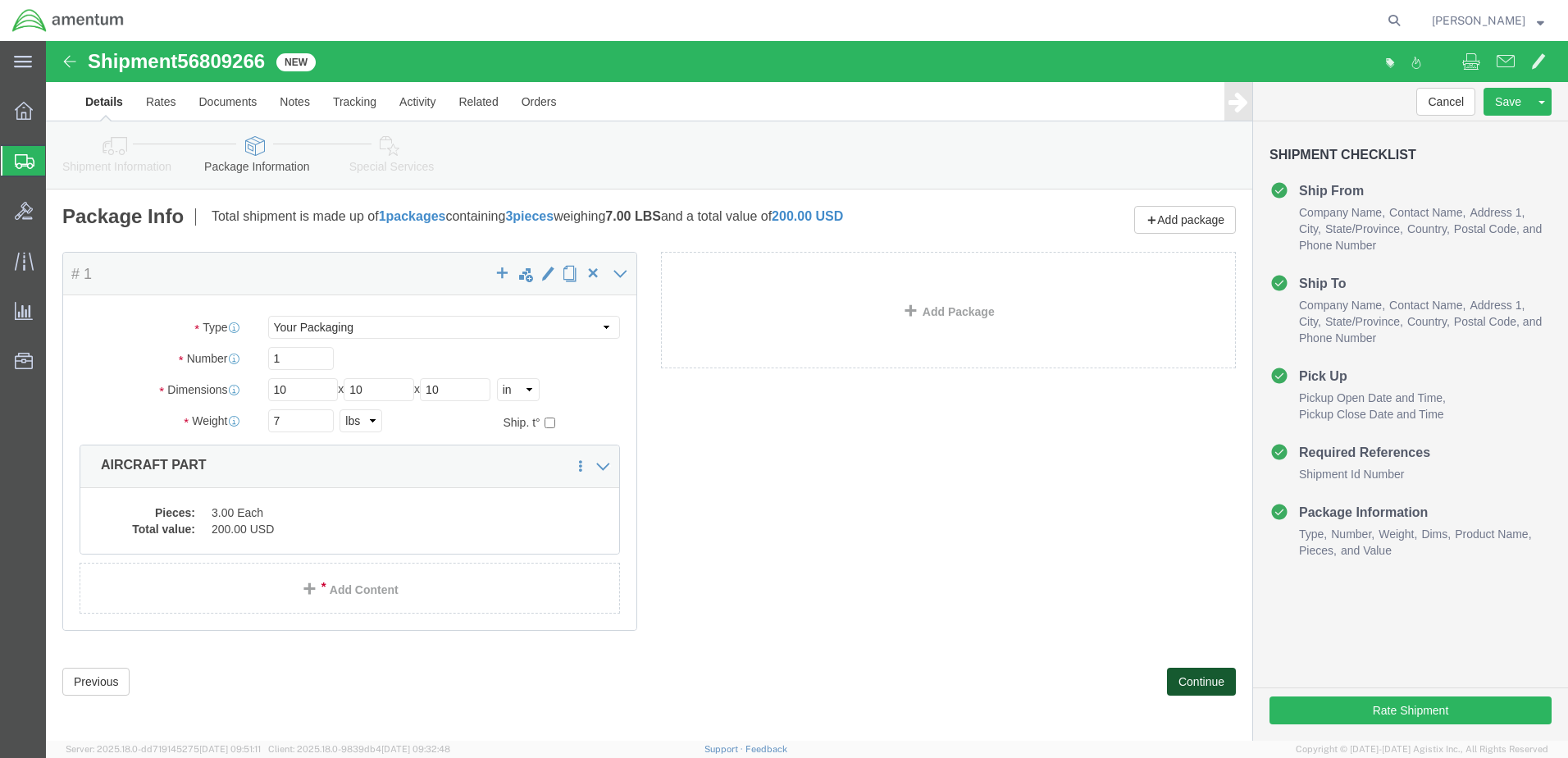
click button "Continue"
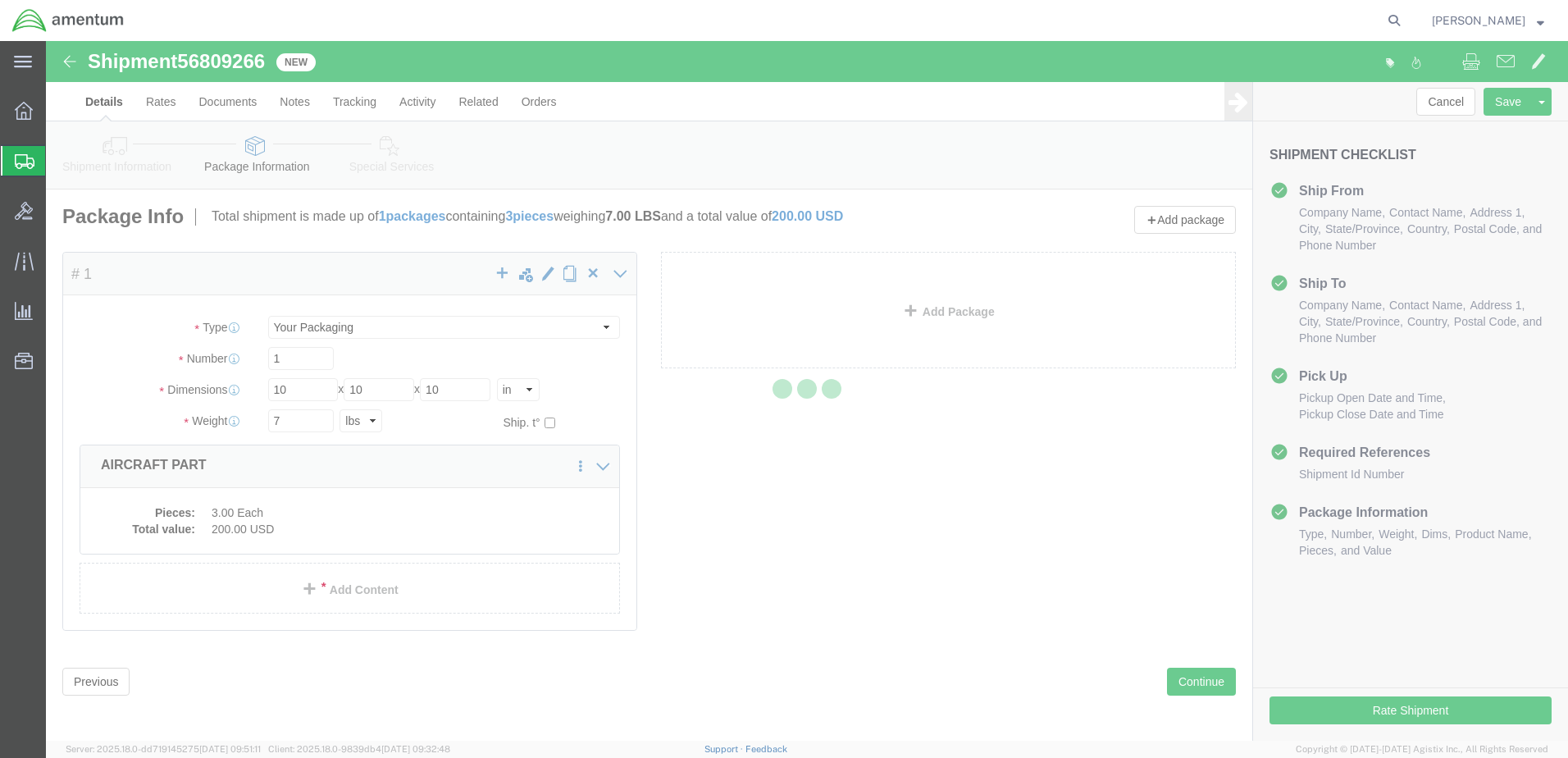
select select
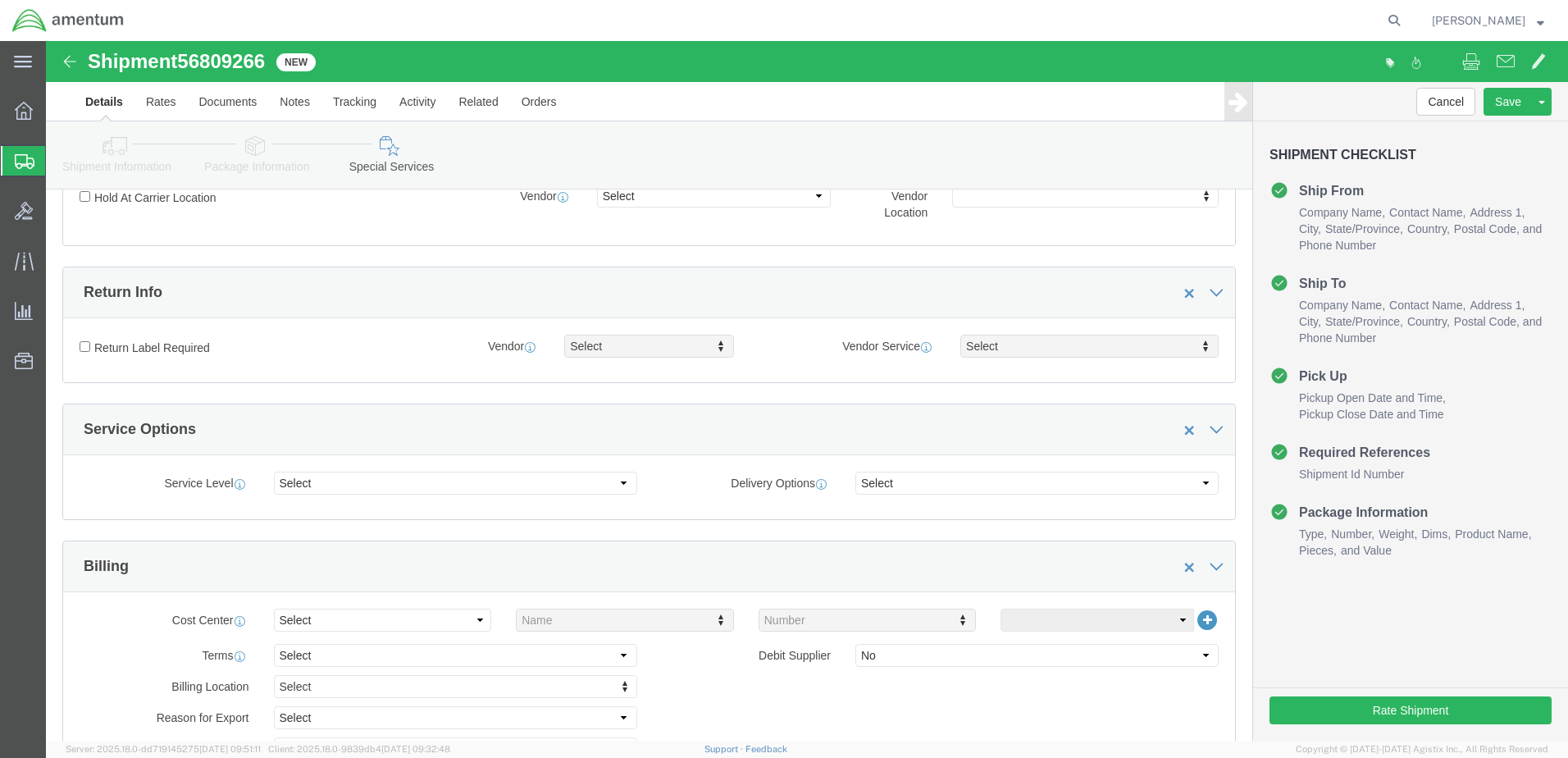
scroll to position [574, 0]
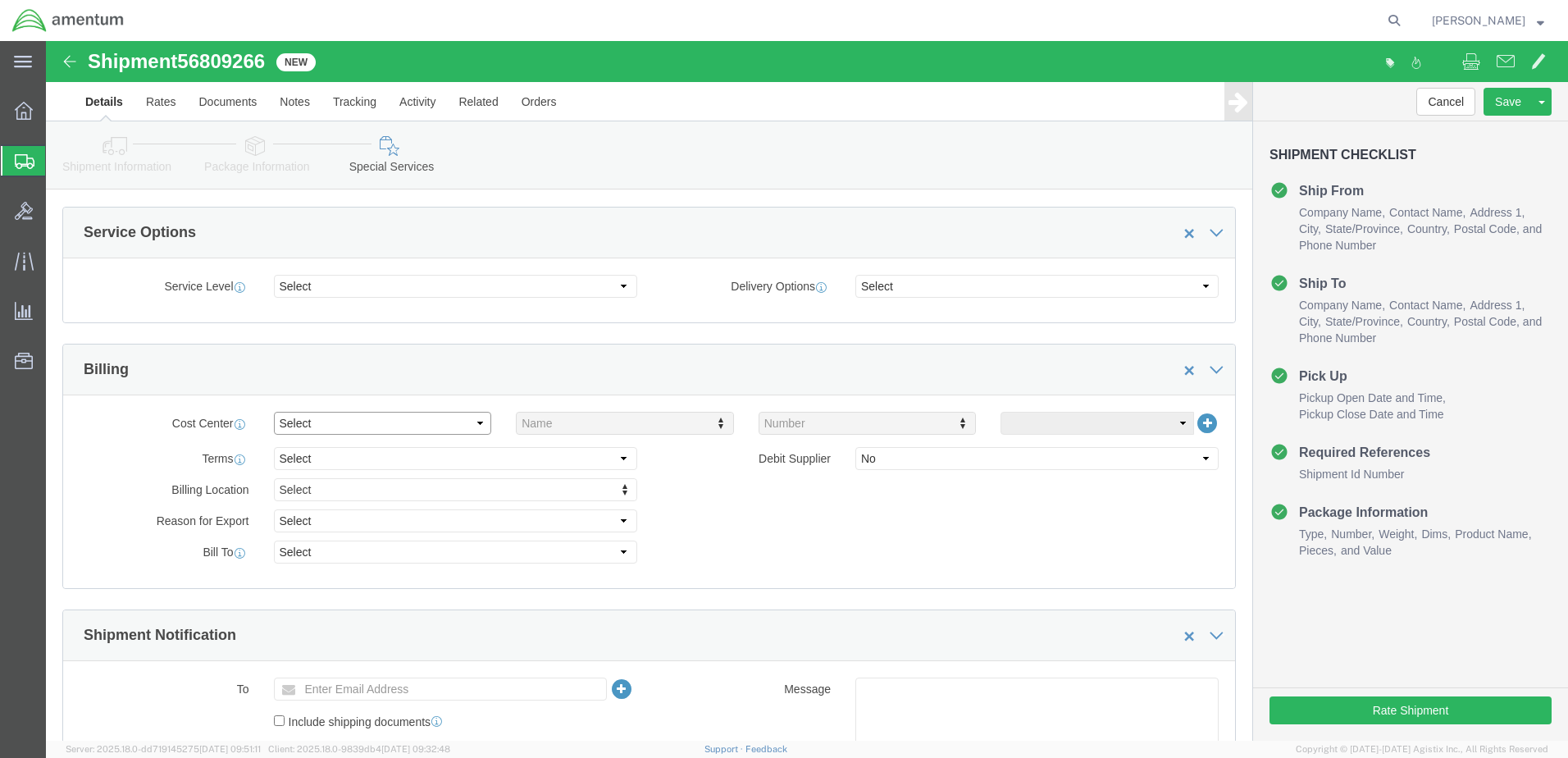
drag, startPoint x: 382, startPoint y: 389, endPoint x: 368, endPoint y: 391, distance: 14.1
click select "Select Buyer Cost Center Department Operations Number Order Number Sales Person"
select select "COSTCENTER"
click select "Select Buyer Cost Center Department Operations Number Order Number Sales Person"
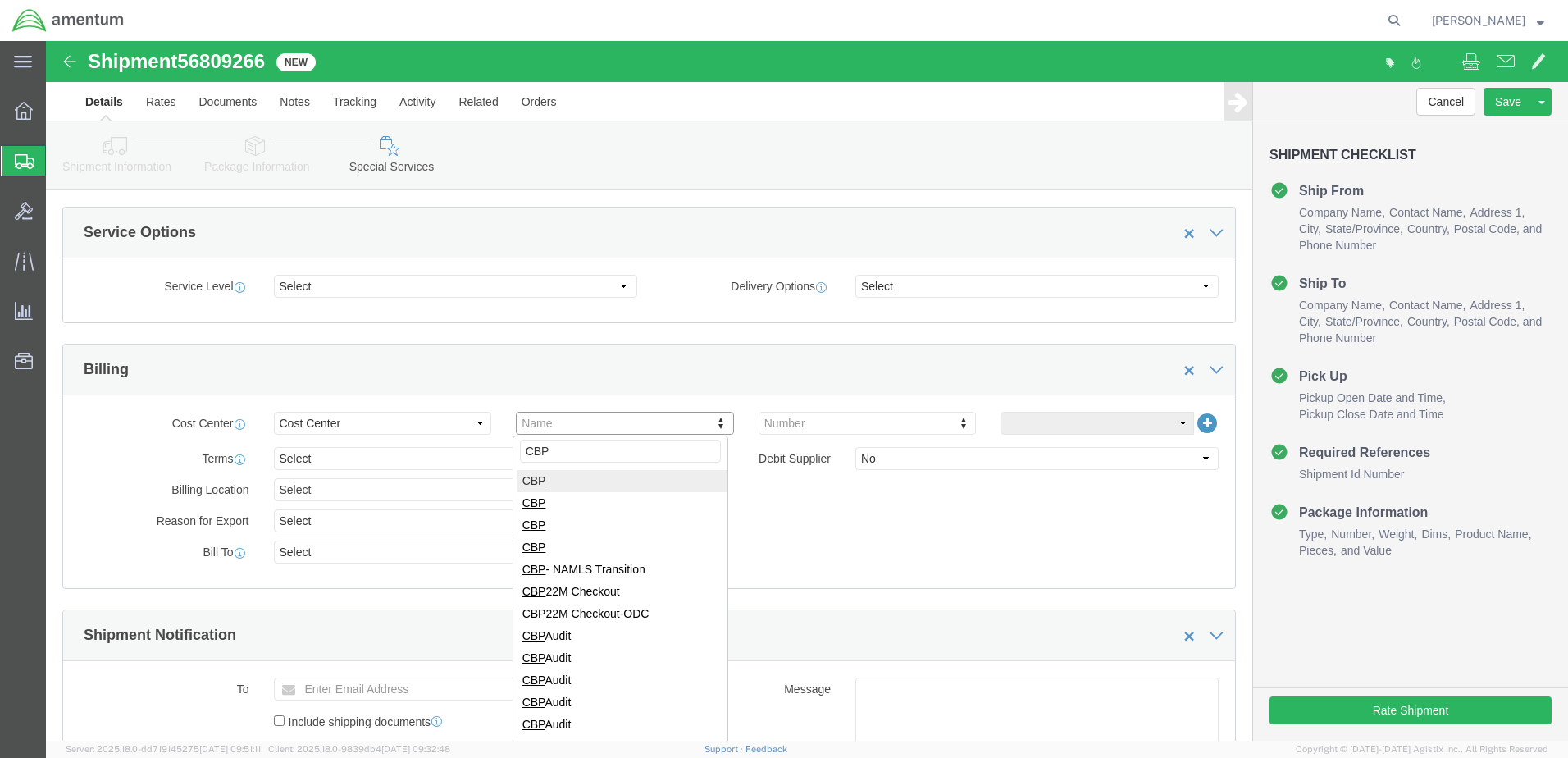
type input "CBP"
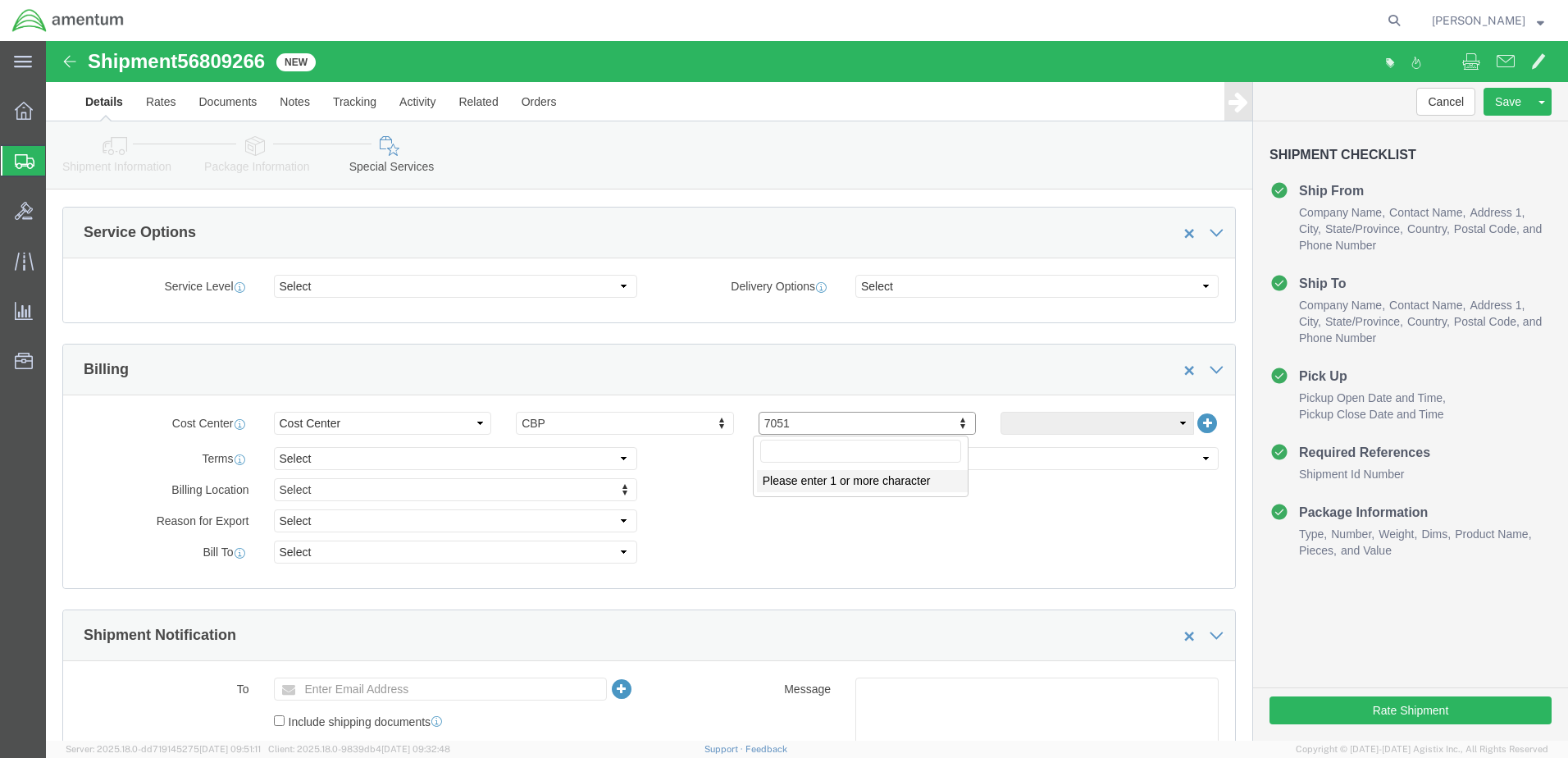
click input "text"
type input "6"
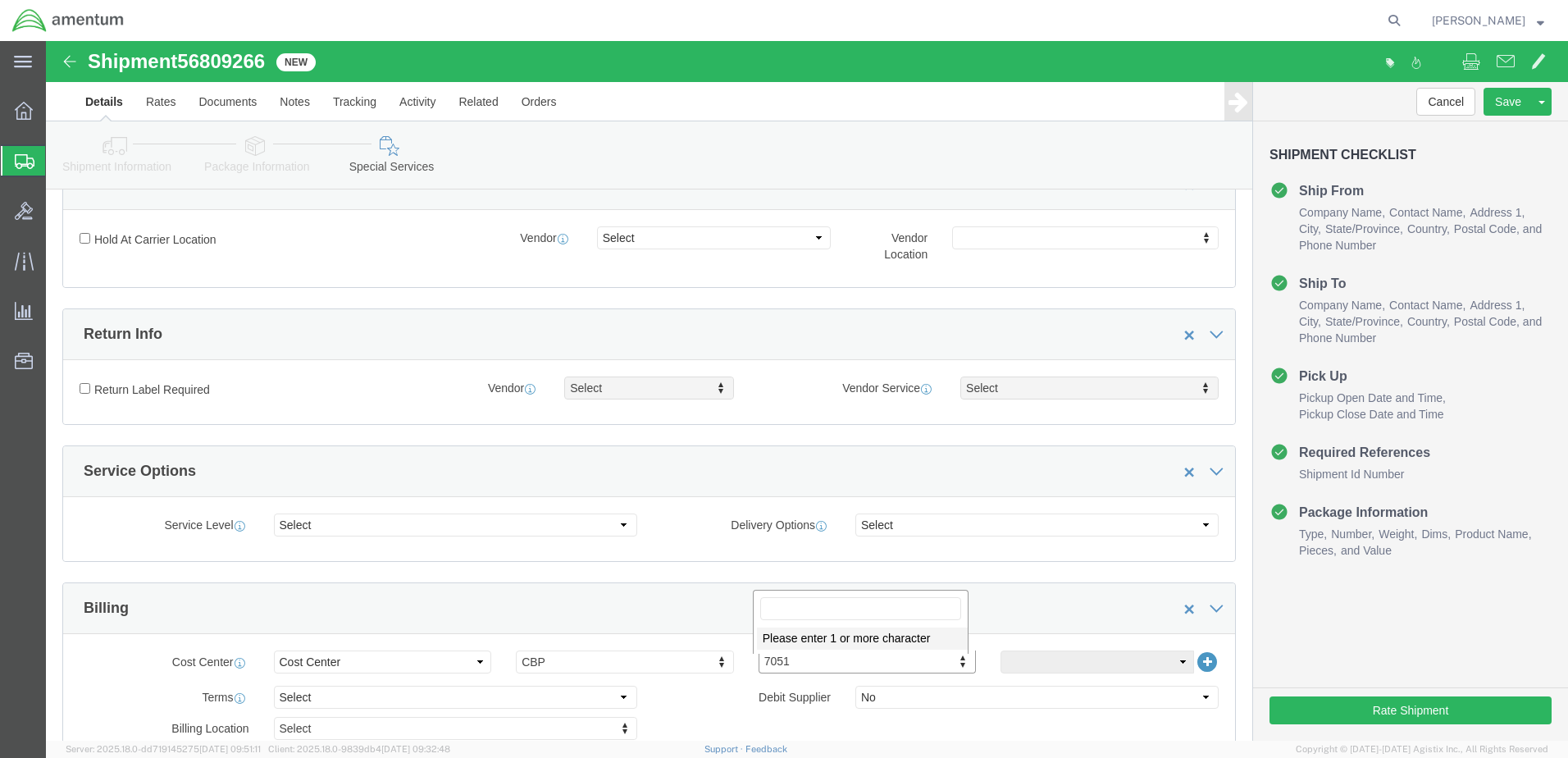
scroll to position [328, 0]
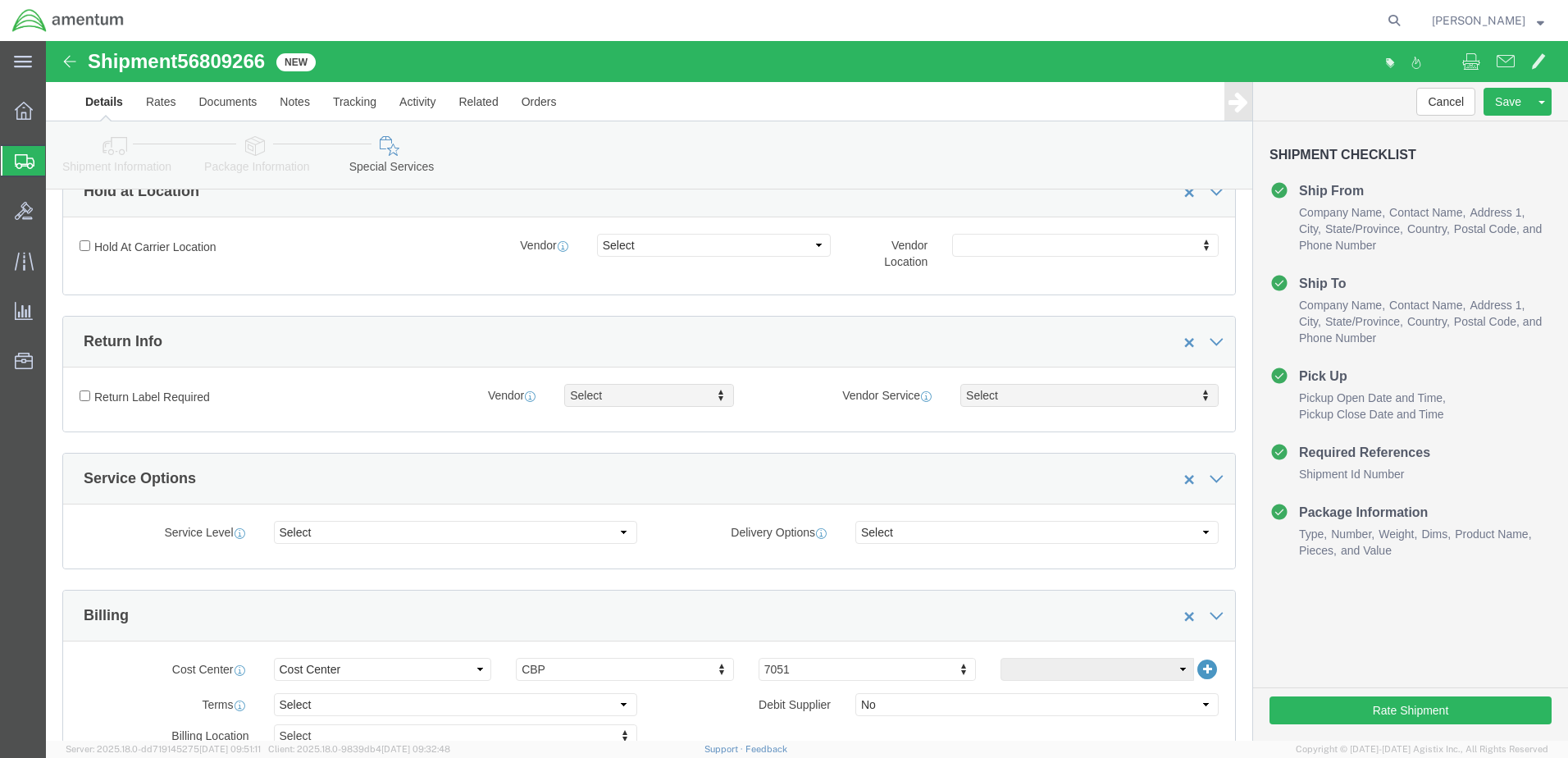
click link "Shipment Information"
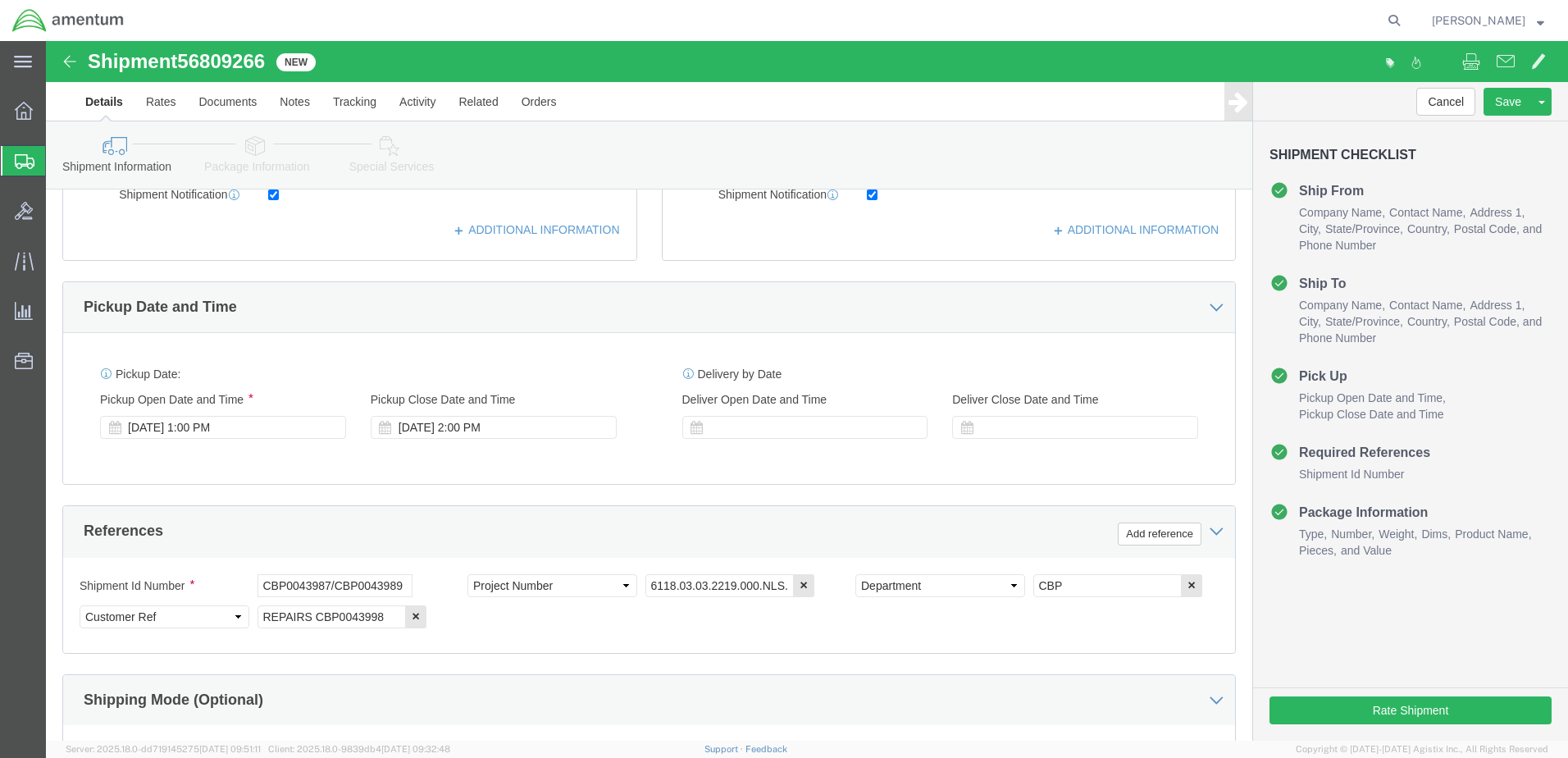
scroll to position [492, 0]
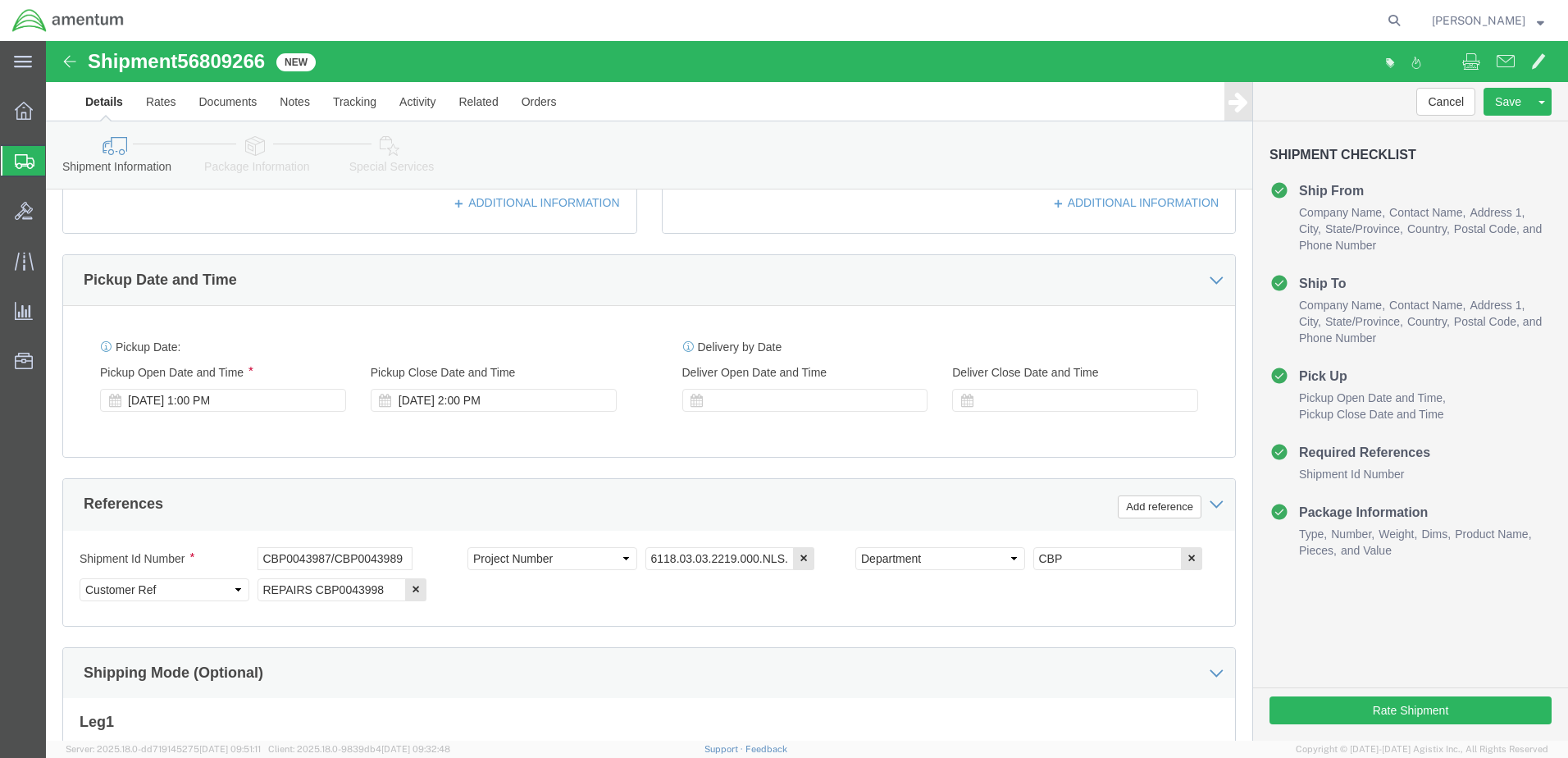
drag, startPoint x: 357, startPoint y: 121, endPoint x: 329, endPoint y: 184, distance: 68.9
click link "Special Services"
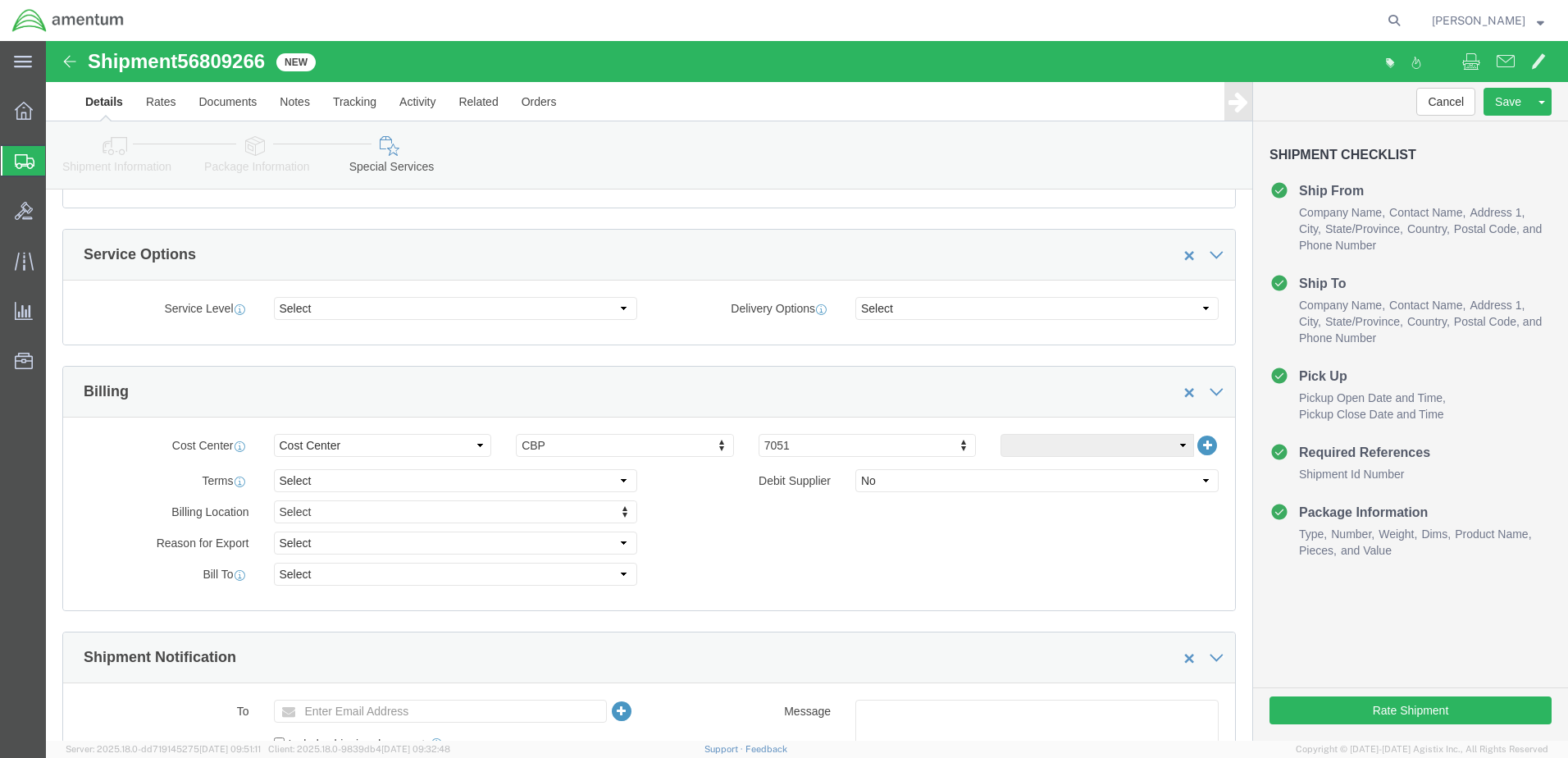
scroll to position [545, 0]
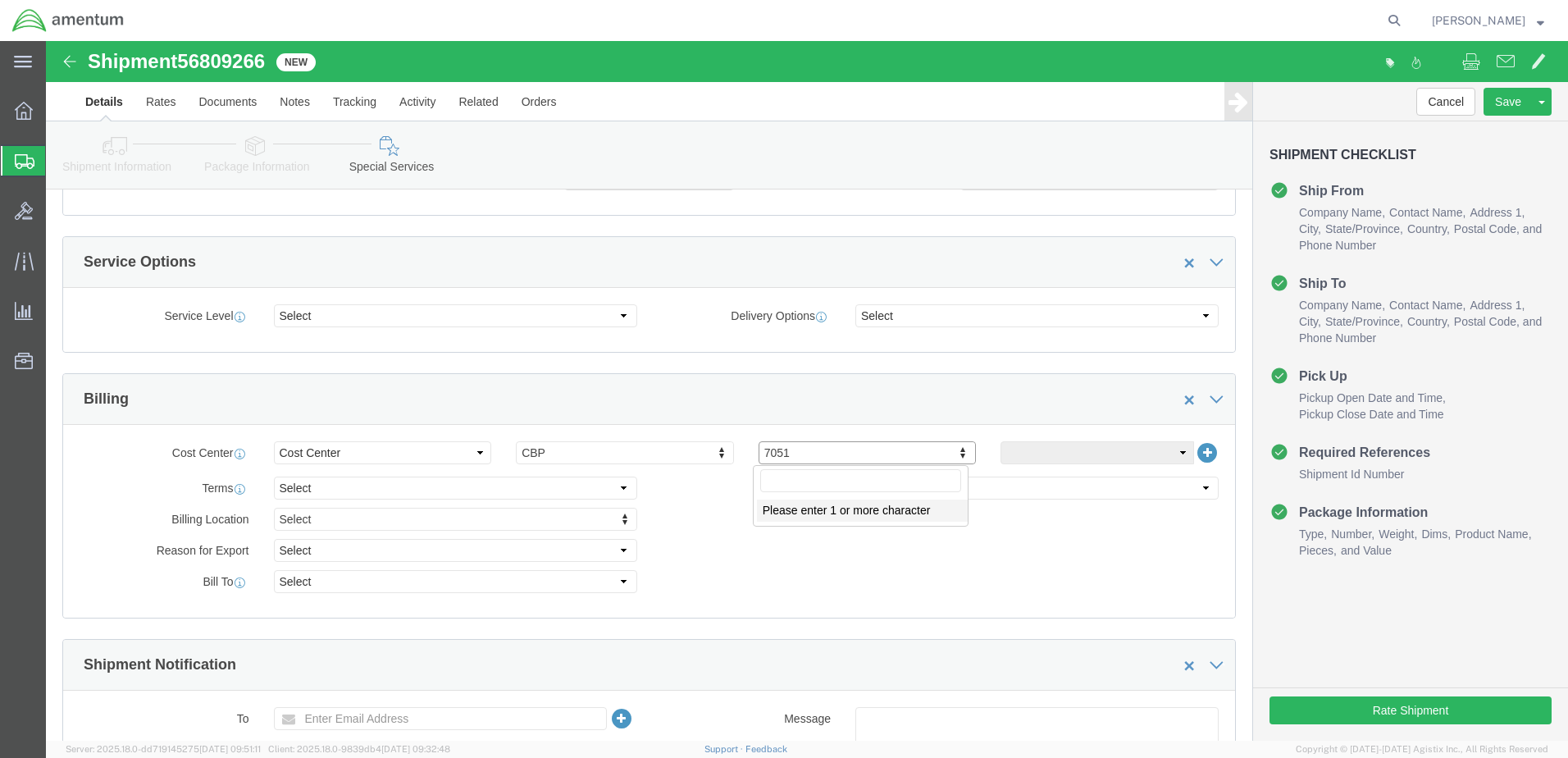
click input "text"
type input "[DOMAIN_NAME]"
click link "Save As Template"
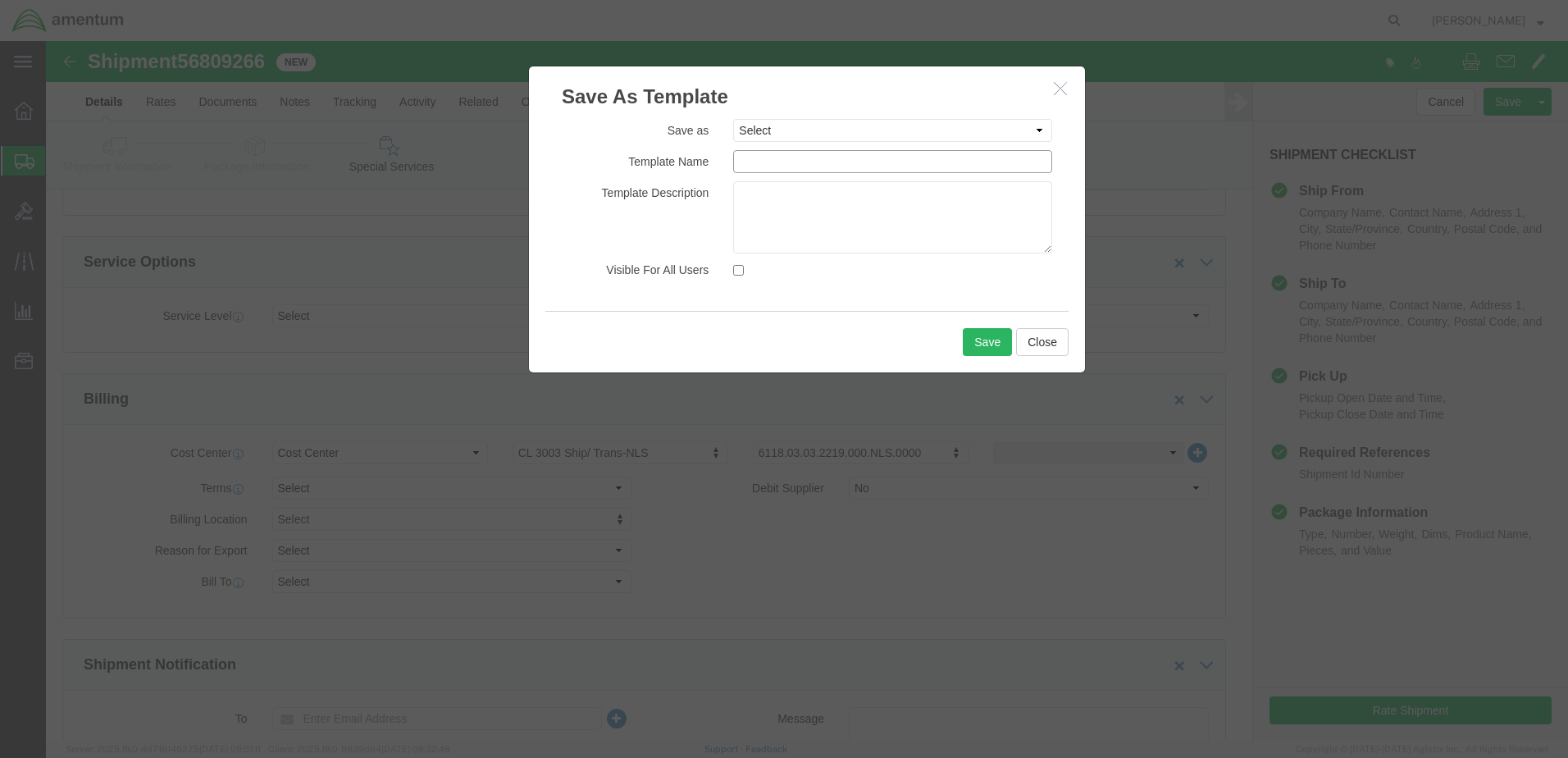
click input "text"
type input "REPAIRS-GLOBAL AVIATION"
click button "Save"
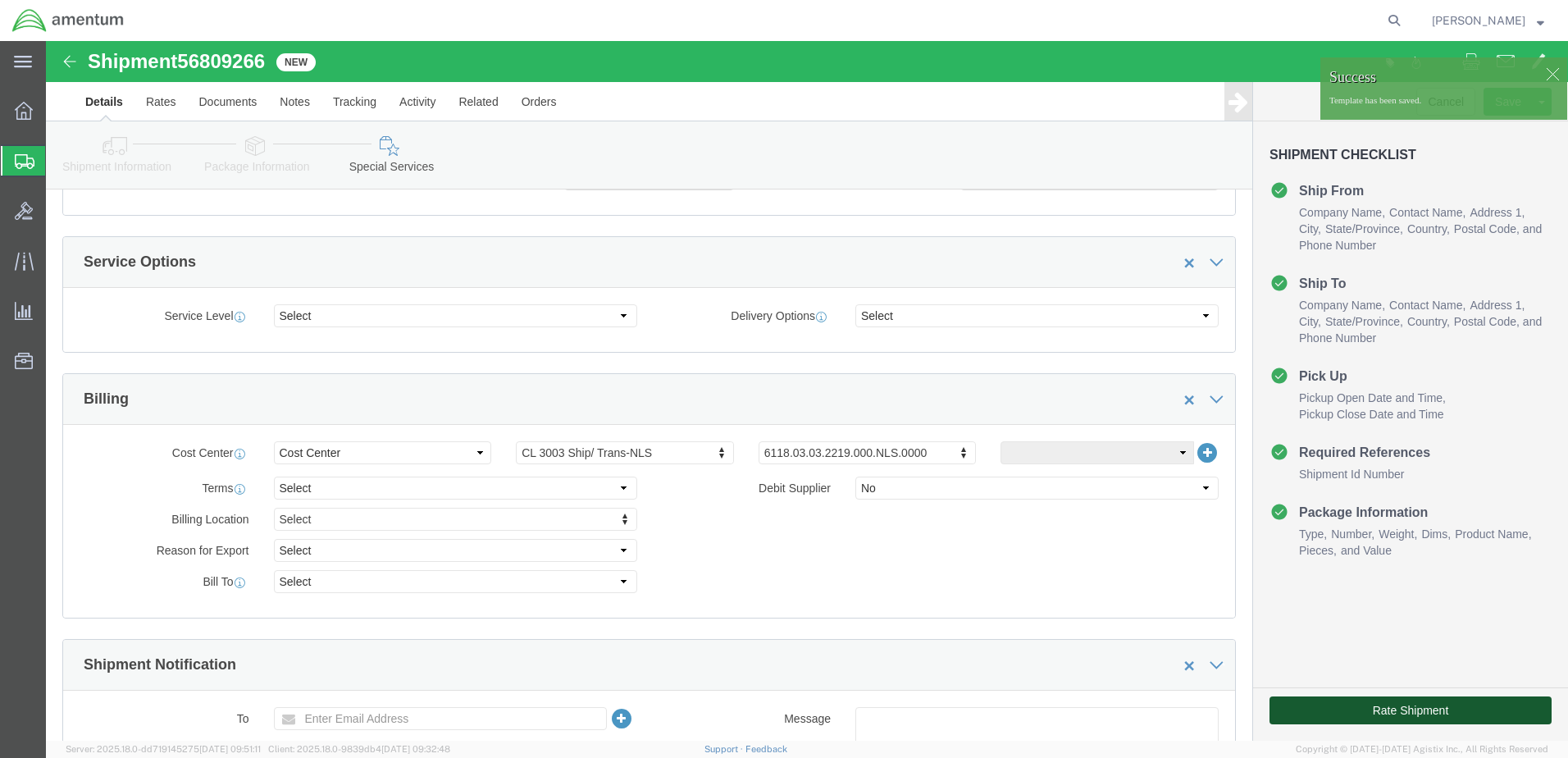
click button "Rate Shipment"
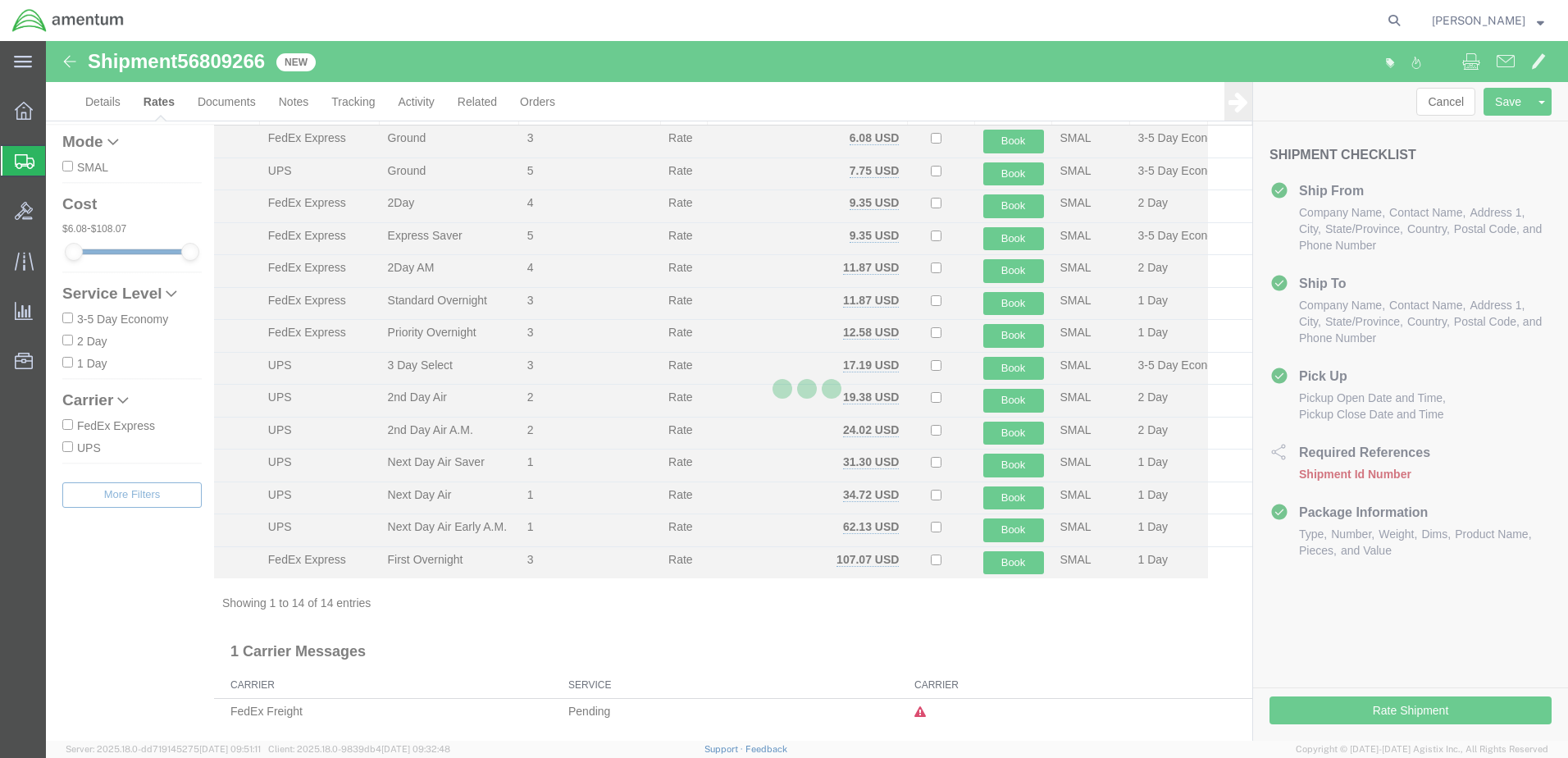
scroll to position [59, 0]
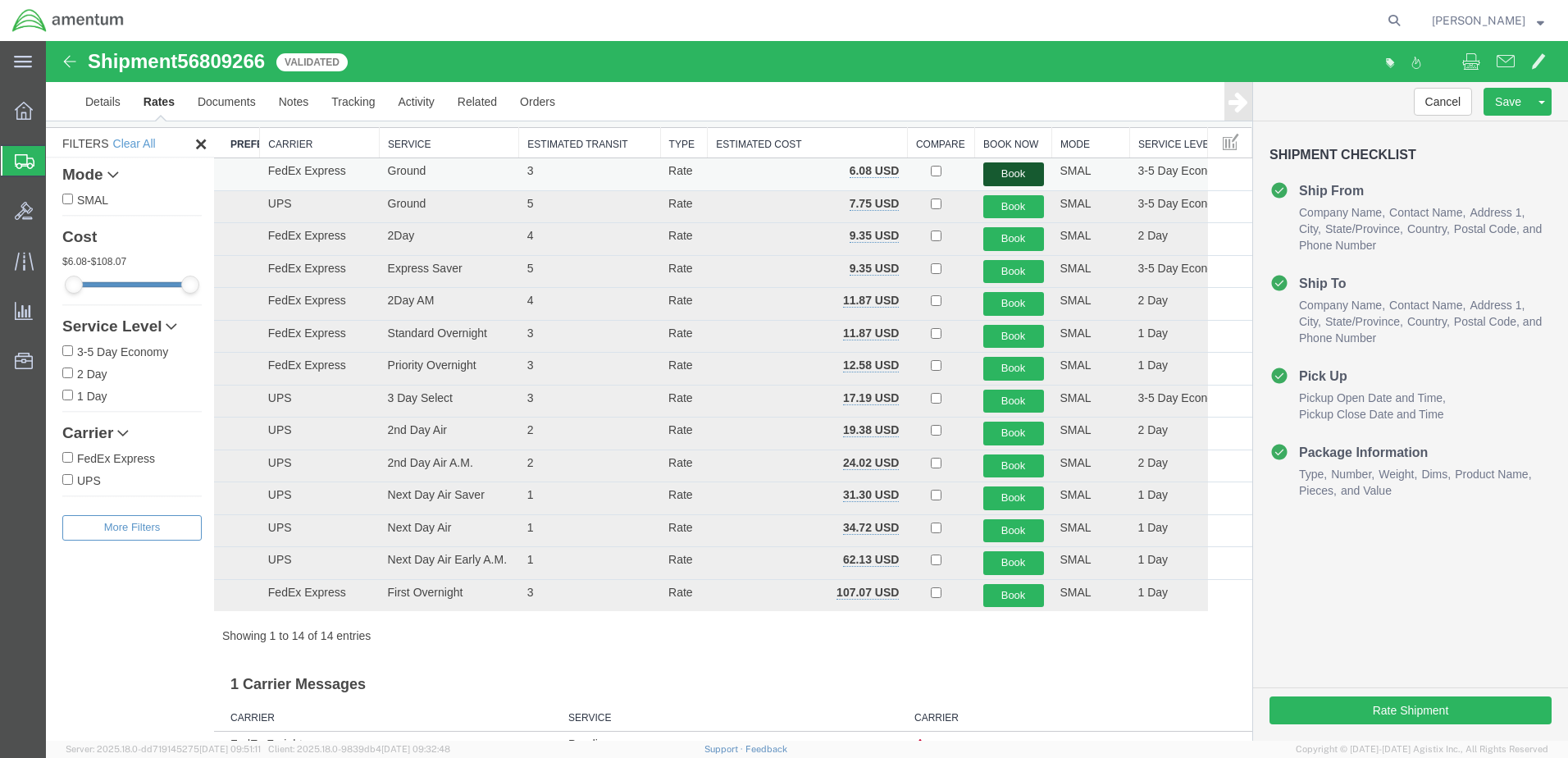
click at [1007, 172] on button "Book" at bounding box center [1013, 175] width 60 height 24
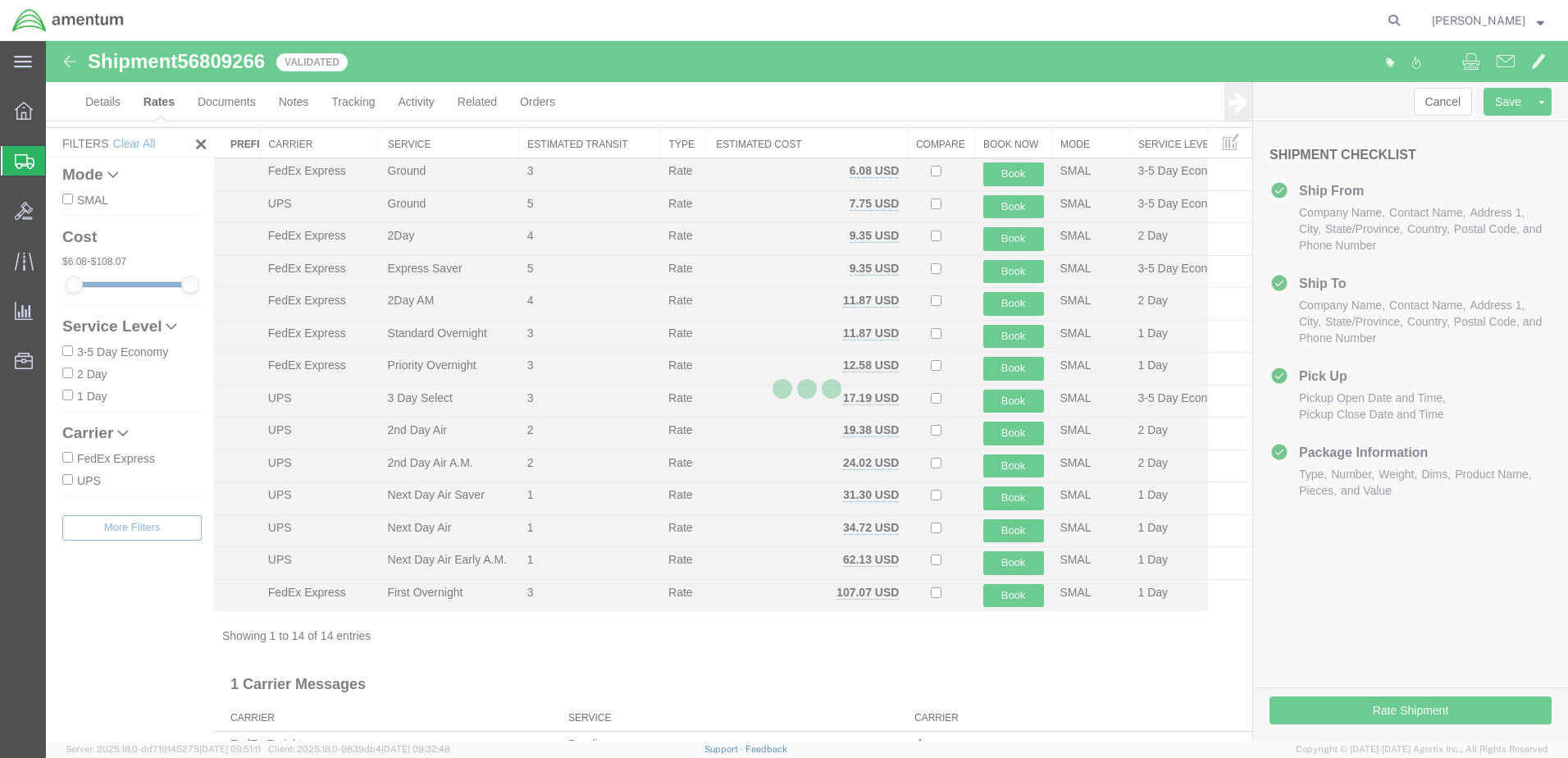
scroll to position [0, 0]
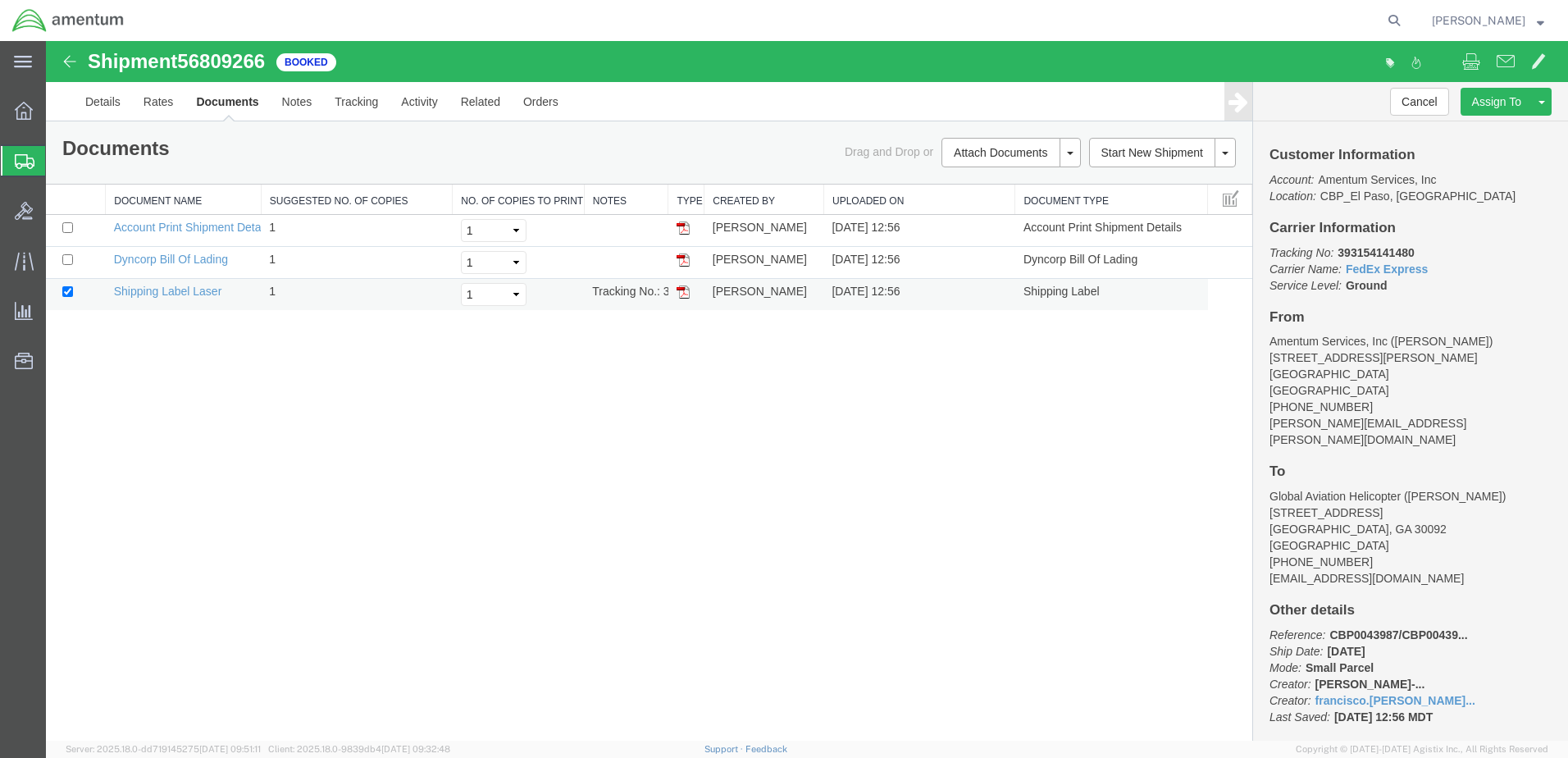
click at [683, 289] on img at bounding box center [683, 292] width 13 height 13
